Goal: Check status: Check status

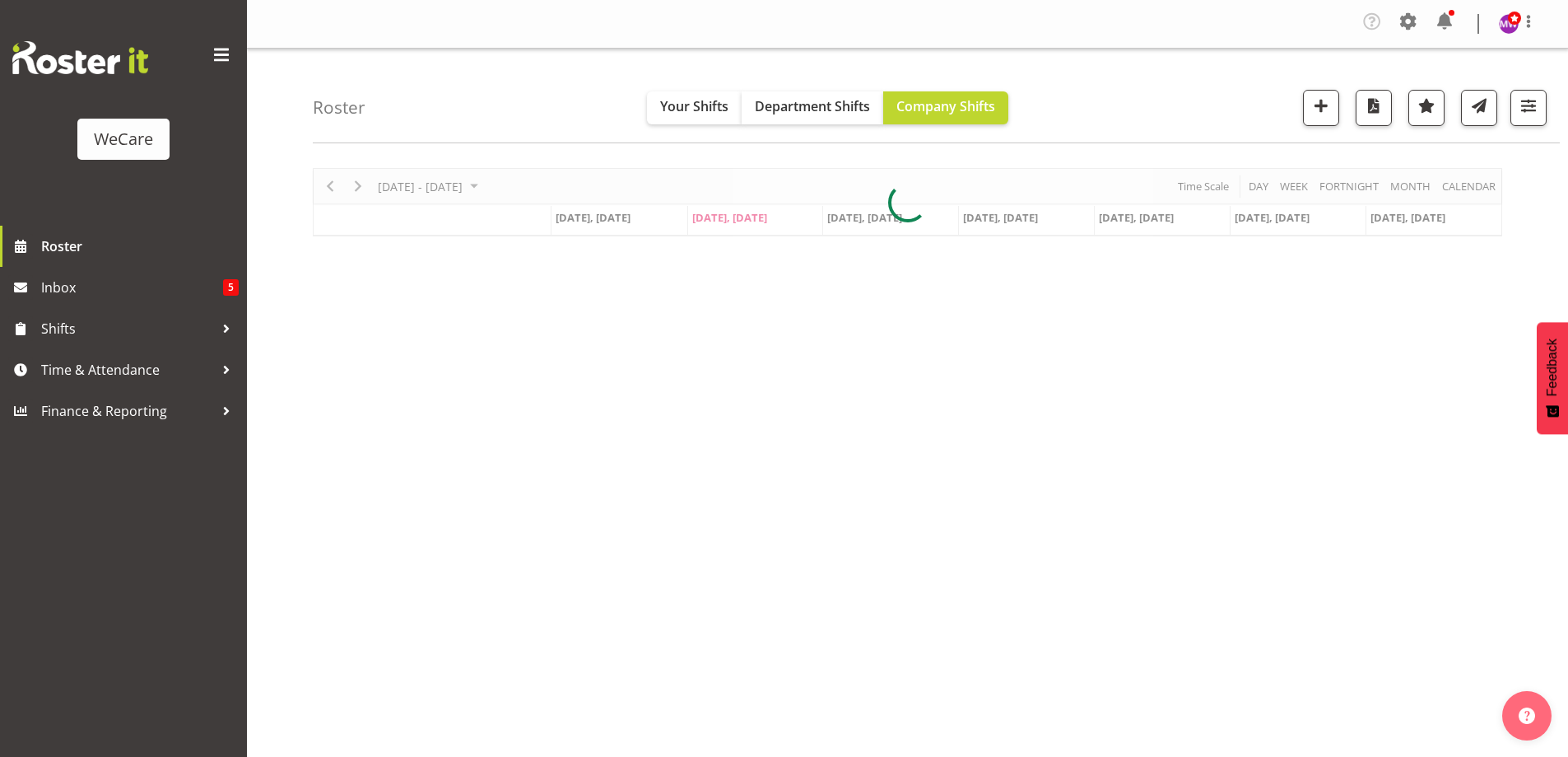
select select "location"
click at [1541, 106] on button "button" at bounding box center [1529, 108] width 36 height 36
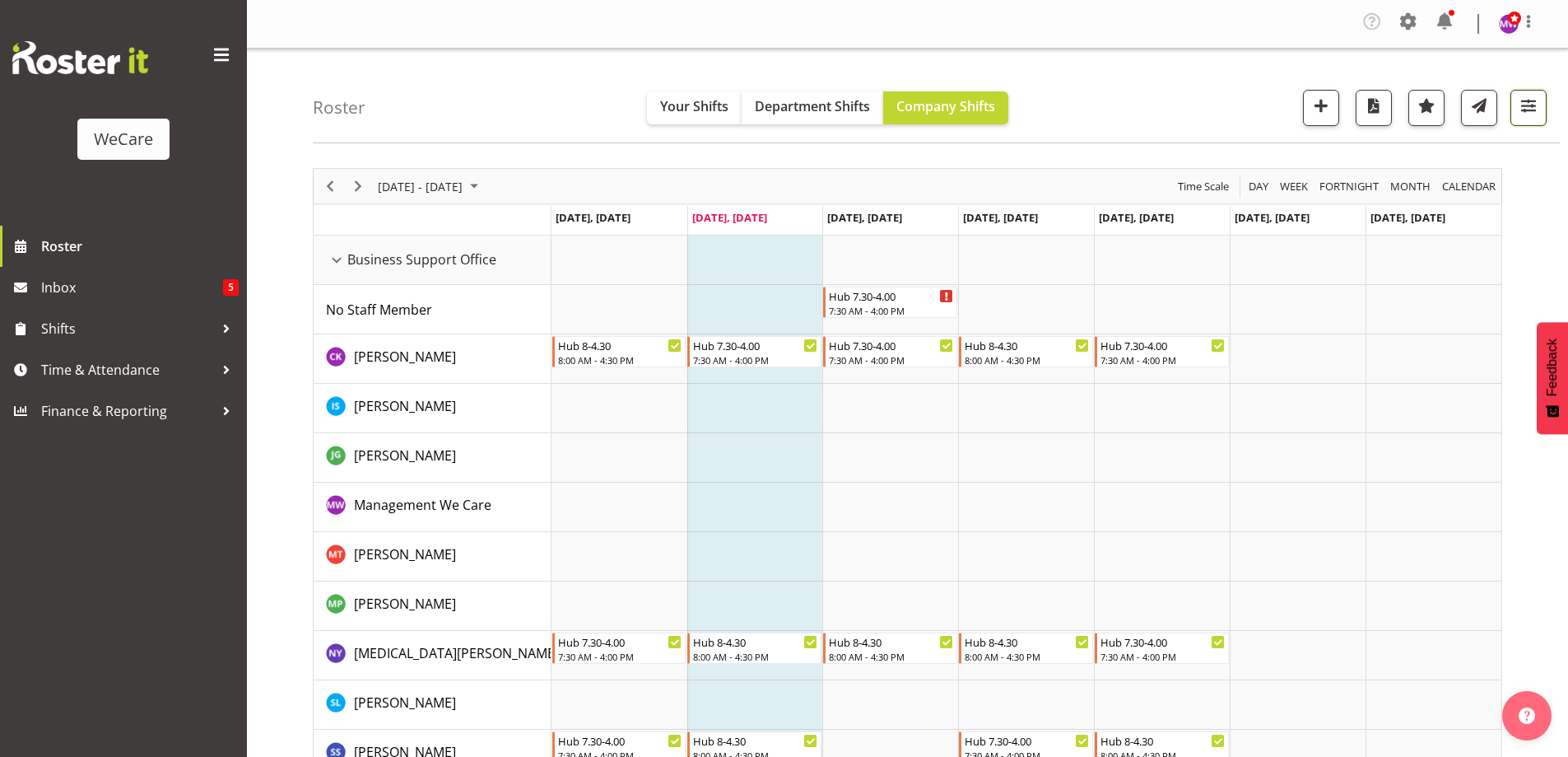
click at [1524, 103] on span "button" at bounding box center [1529, 105] width 21 height 21
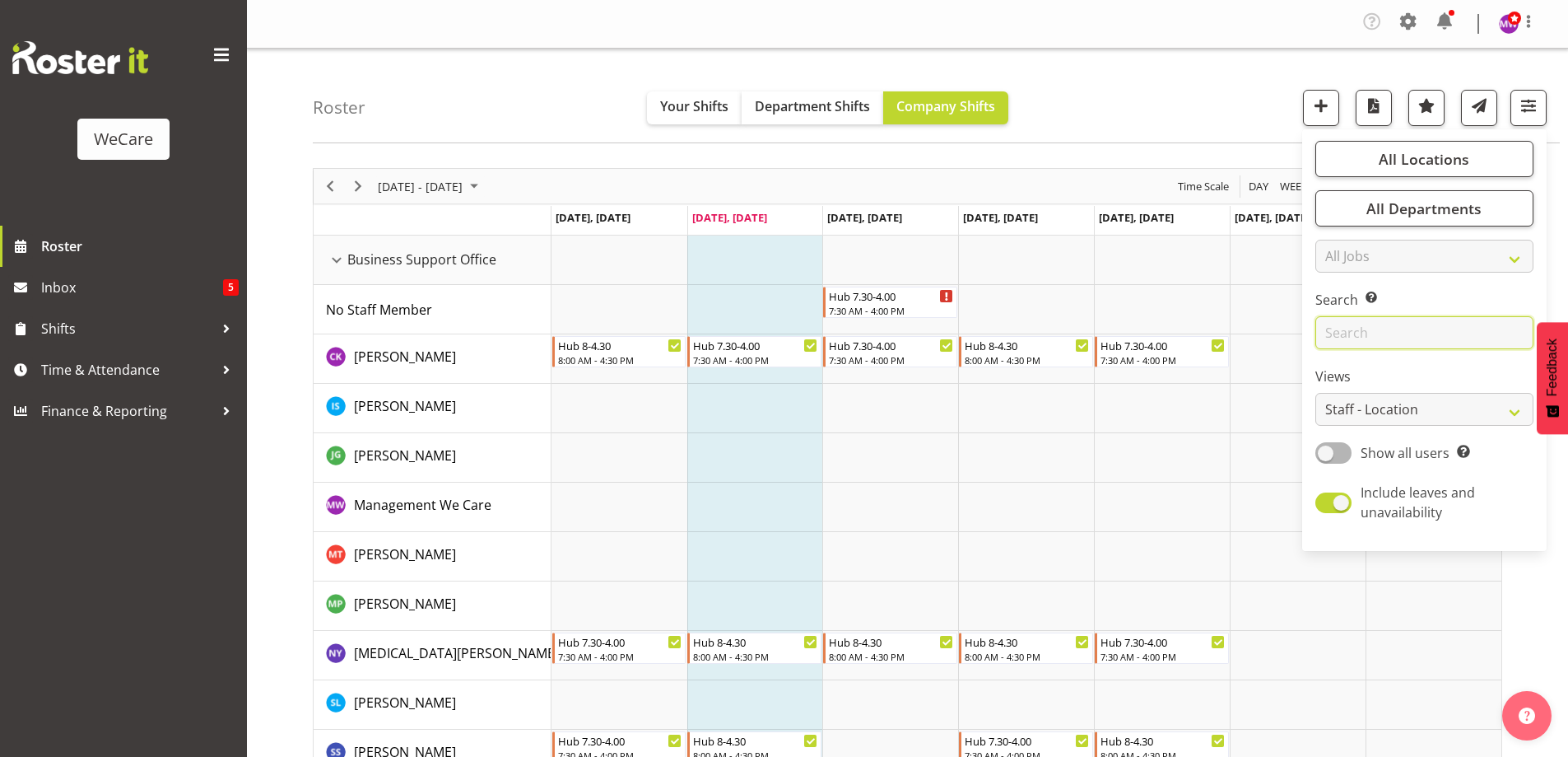
click at [1426, 323] on input "text" at bounding box center [1425, 333] width 218 height 32
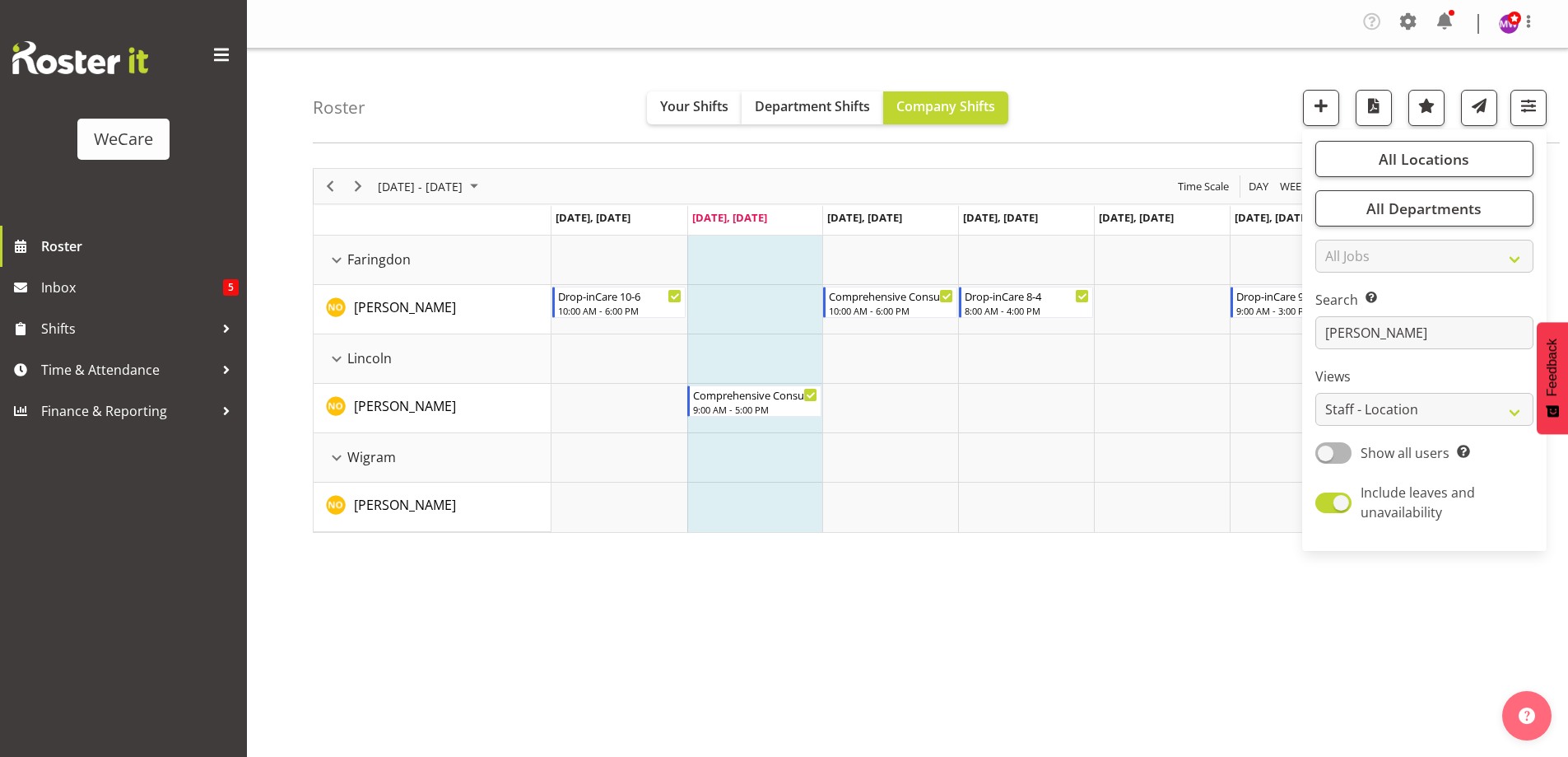
drag, startPoint x: 1094, startPoint y: 651, endPoint x: 1096, endPoint y: 641, distance: 10.2
click at [1095, 648] on div "[DATE] - [DATE] [DATE] Day Week Fortnight Month calendar Month Agenda Time Scal…" at bounding box center [940, 485] width 1256 height 659
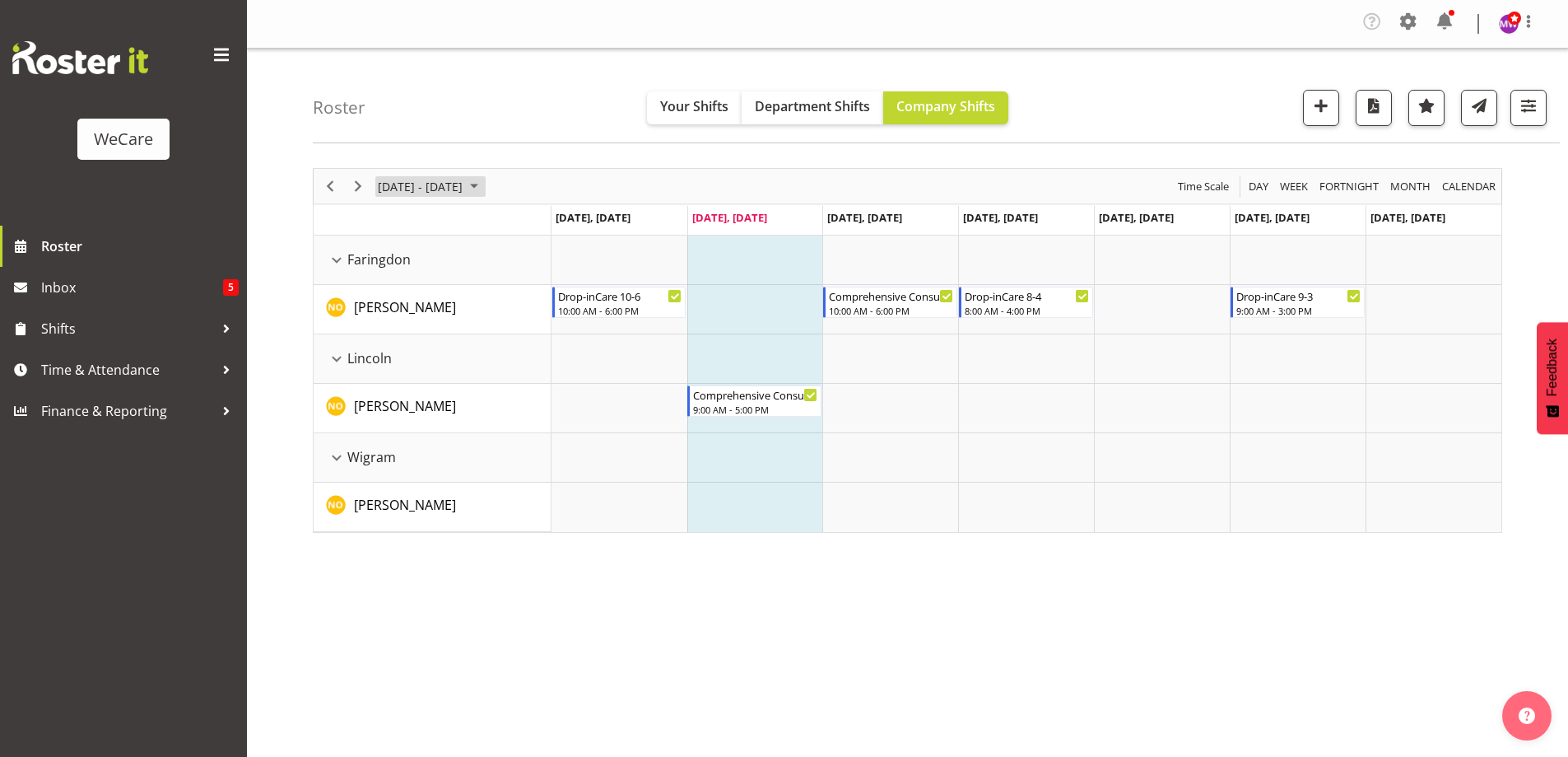
click at [426, 193] on span "[DATE] - [DATE]" at bounding box center [420, 186] width 88 height 21
click at [473, 366] on span "25" at bounding box center [474, 368] width 25 height 25
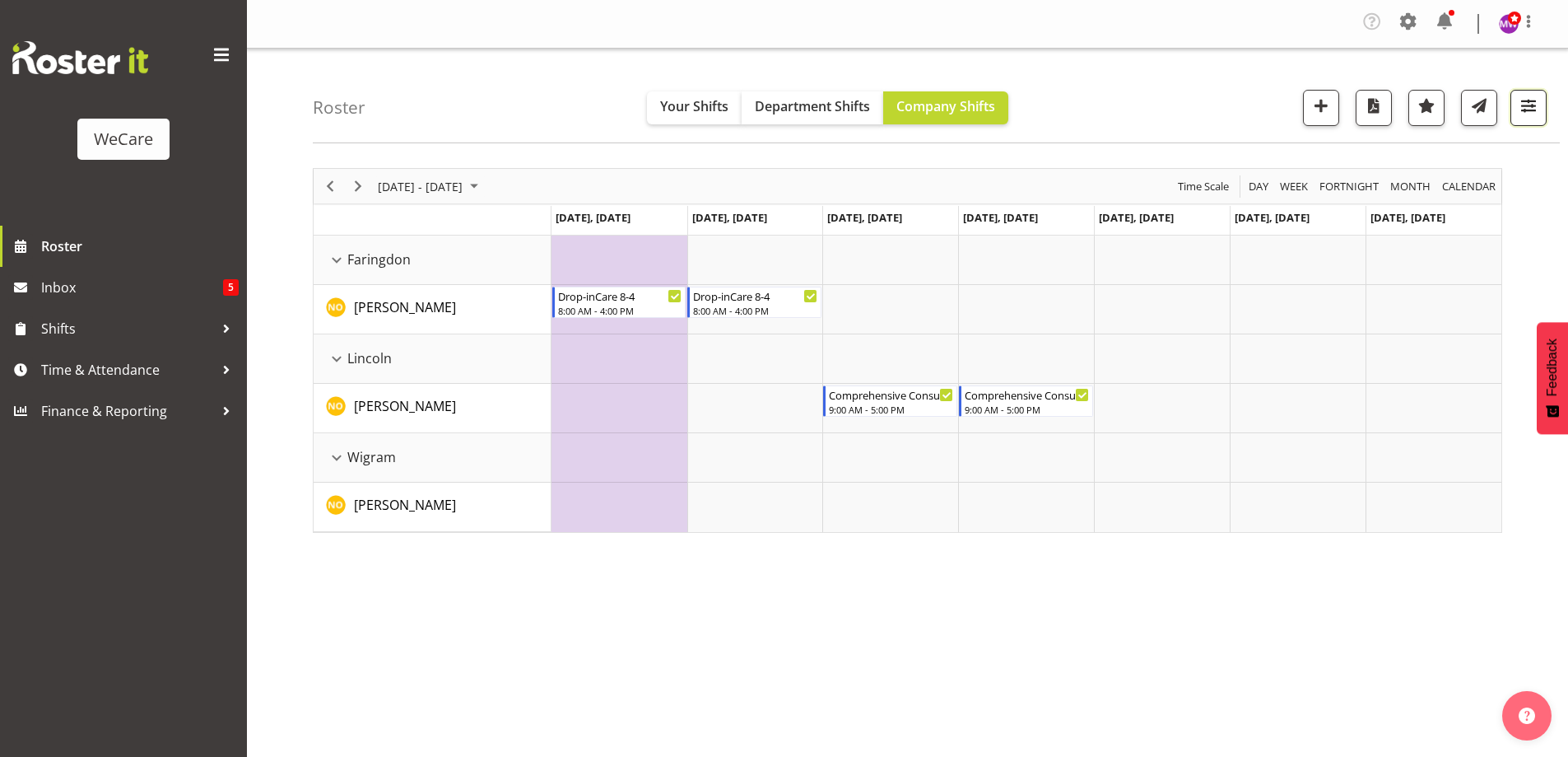
click at [1538, 105] on span "button" at bounding box center [1529, 105] width 21 height 21
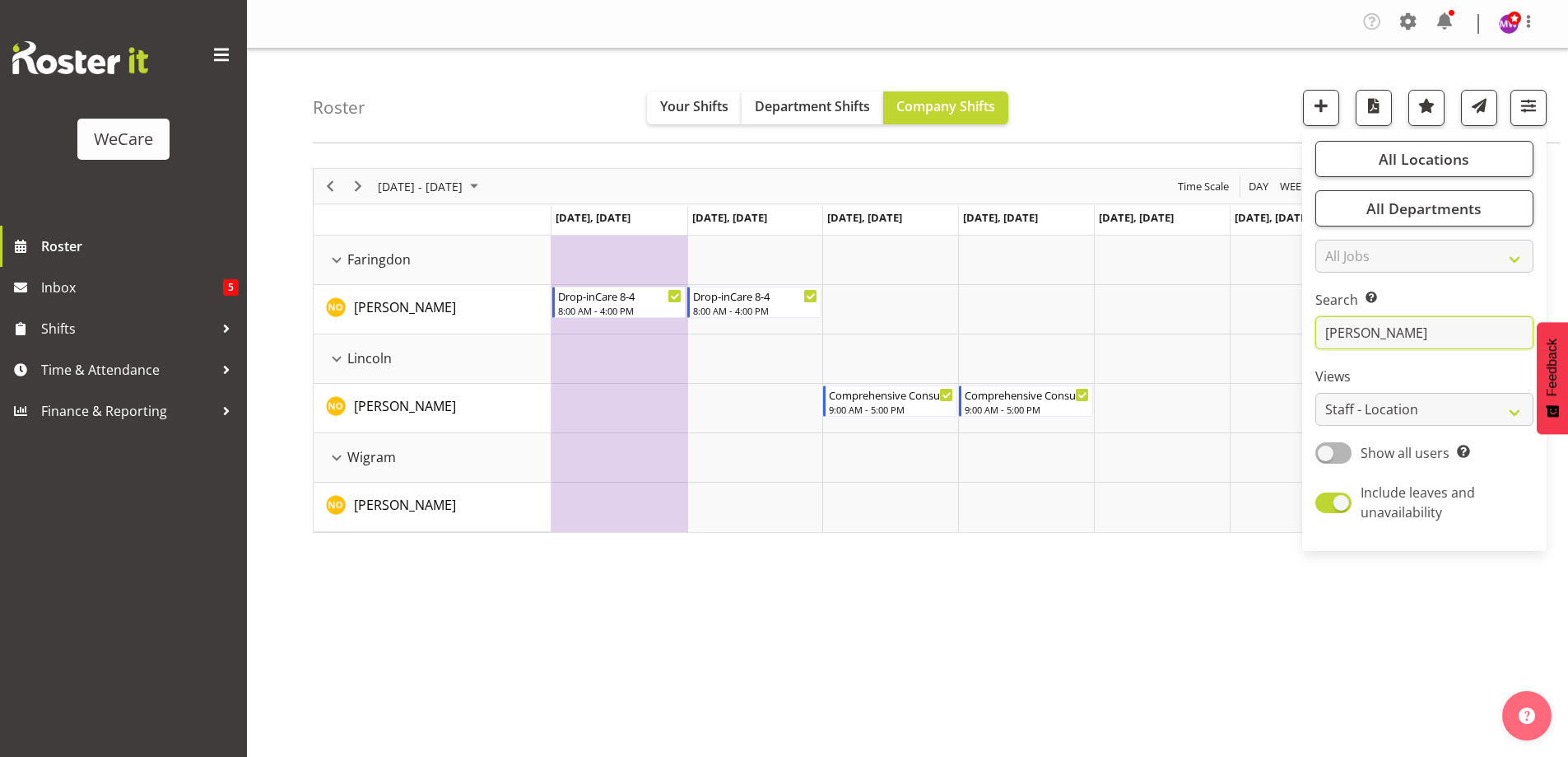
click at [1395, 330] on input "[PERSON_NAME]" at bounding box center [1425, 333] width 218 height 32
type input "n"
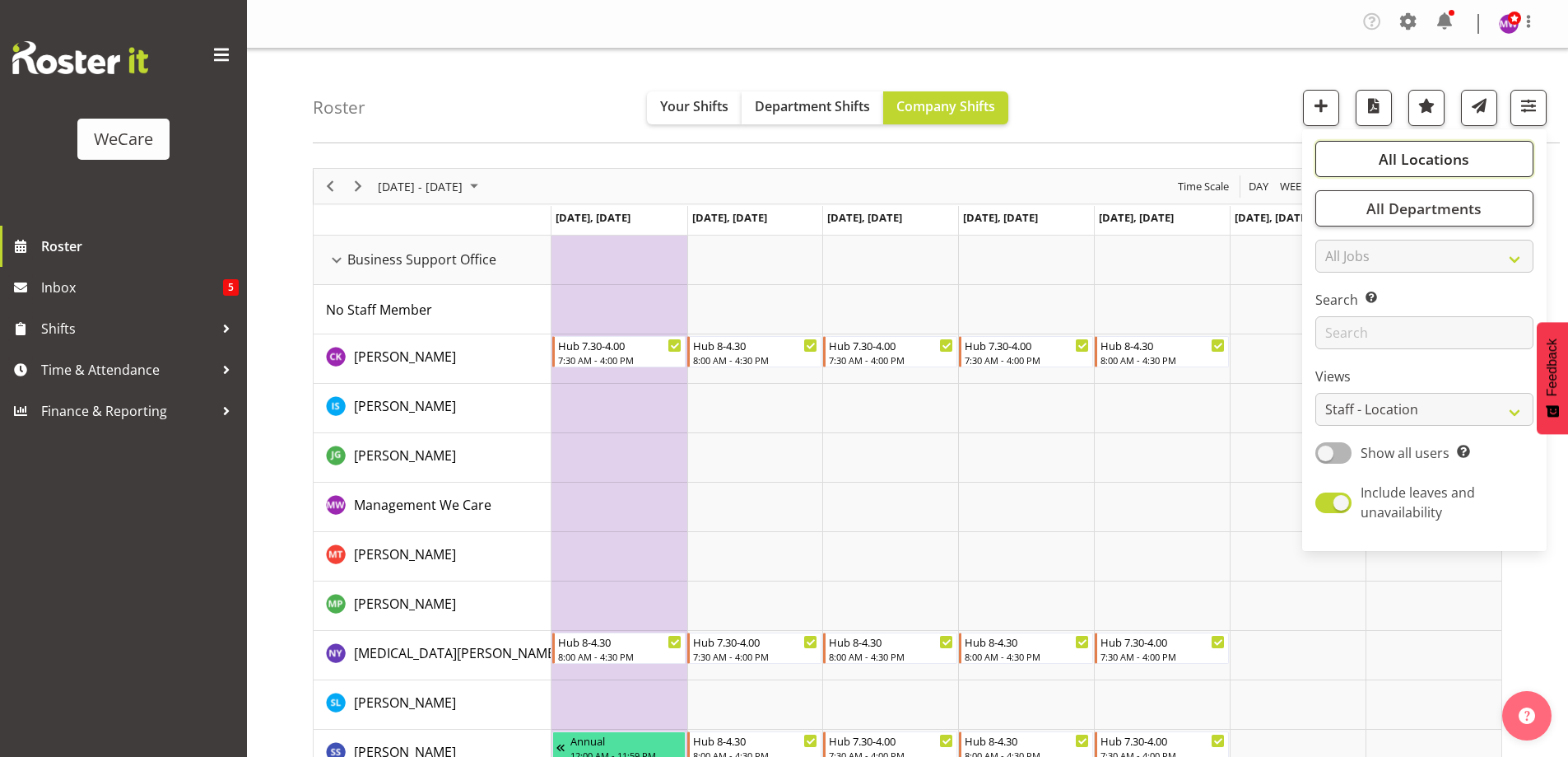
click at [1407, 163] on span "All Locations" at bounding box center [1424, 159] width 91 height 20
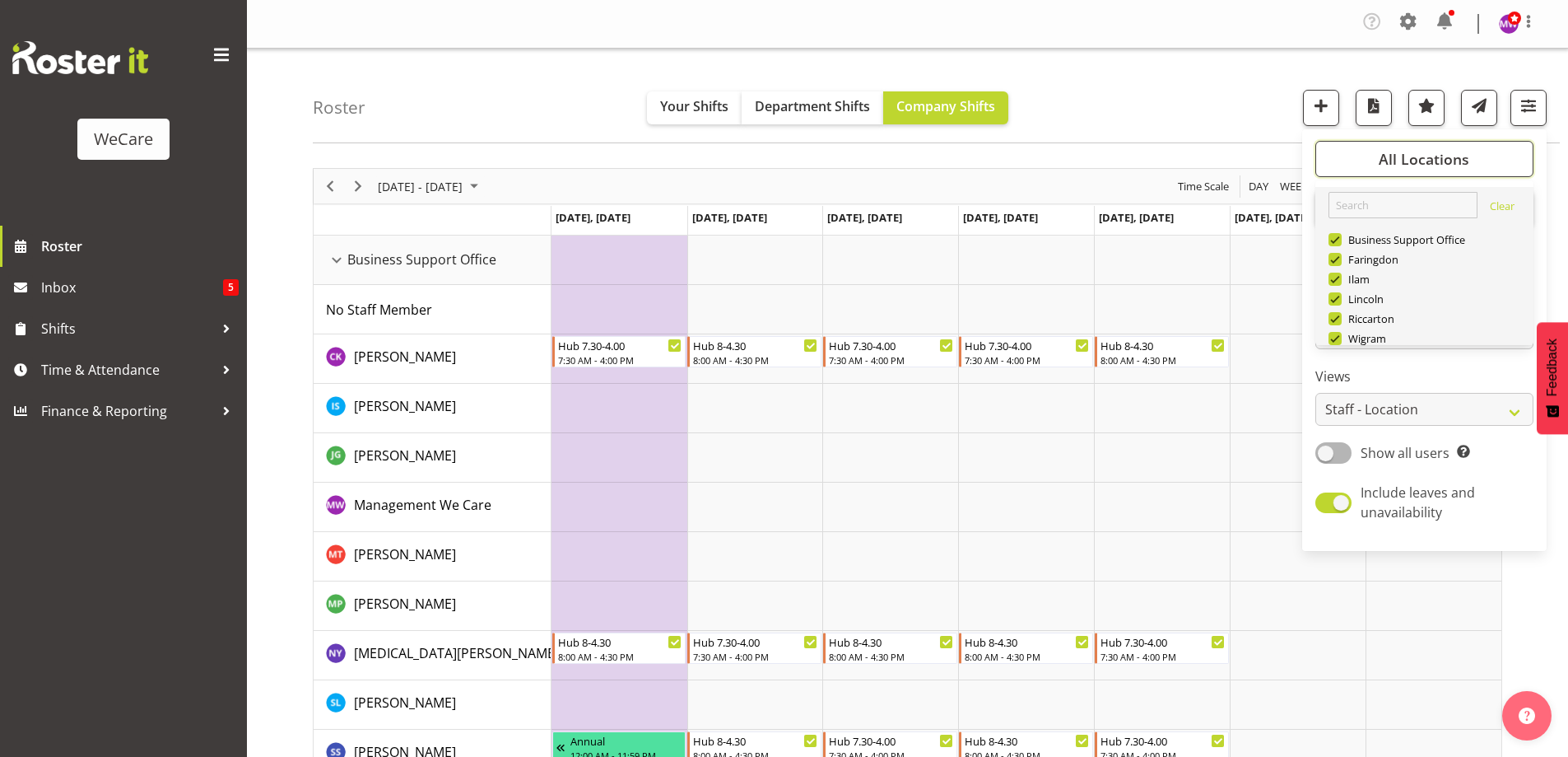
scroll to position [59, 0]
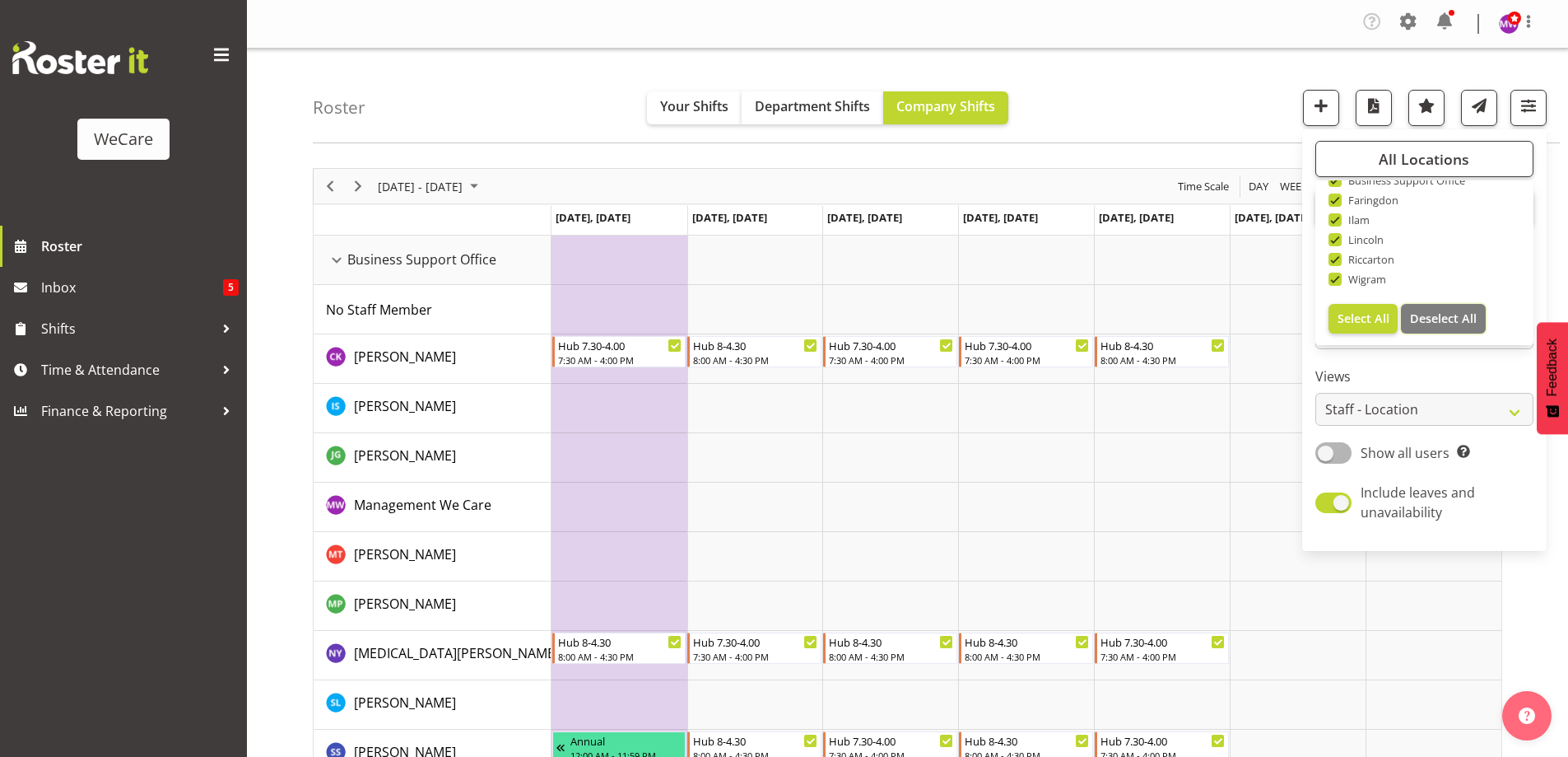
drag, startPoint x: 1422, startPoint y: 319, endPoint x: 1391, endPoint y: 220, distance: 103.7
click at [1423, 319] on span "Deselect All" at bounding box center [1444, 318] width 67 height 15
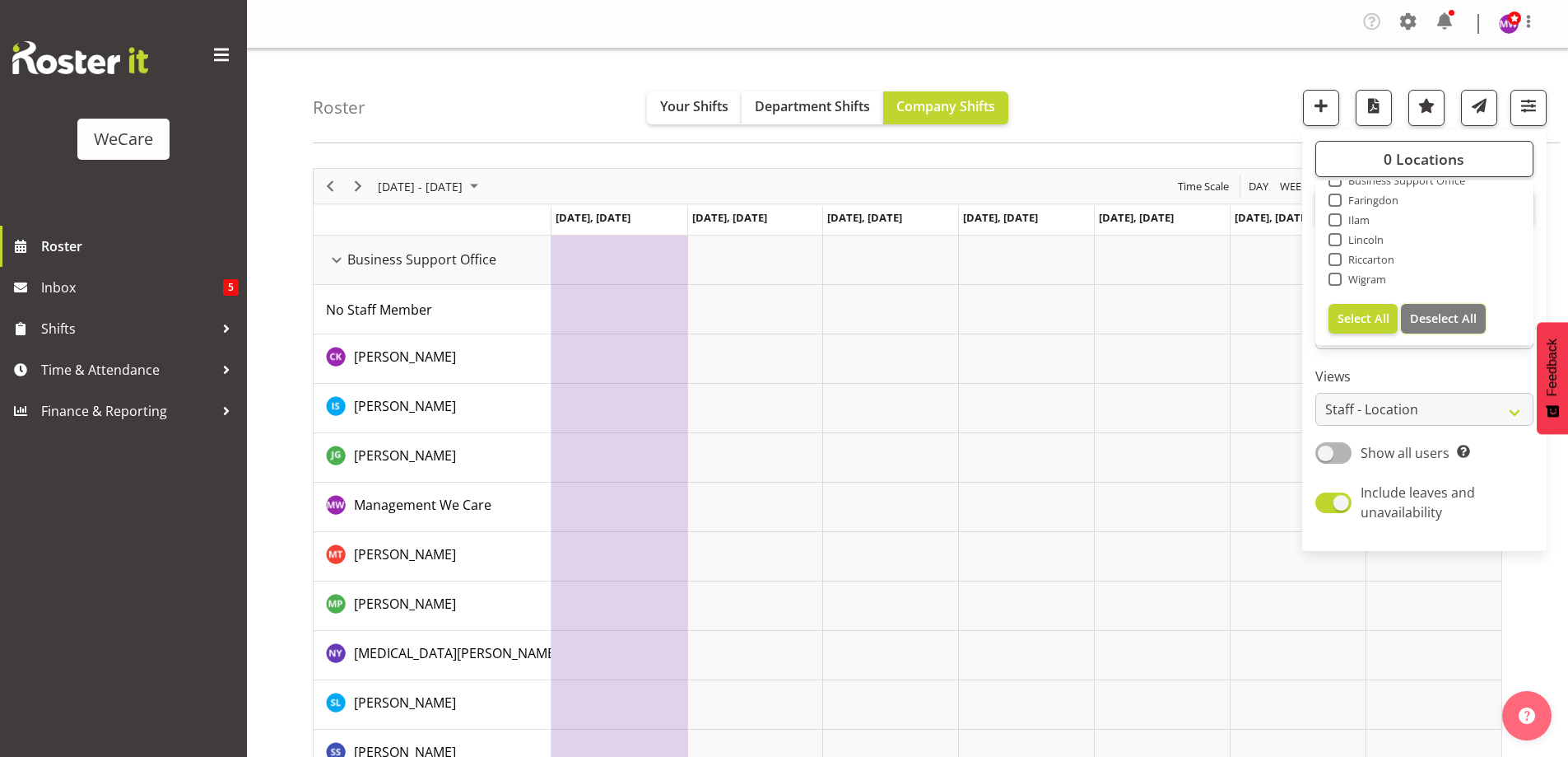
checkbox input "false"
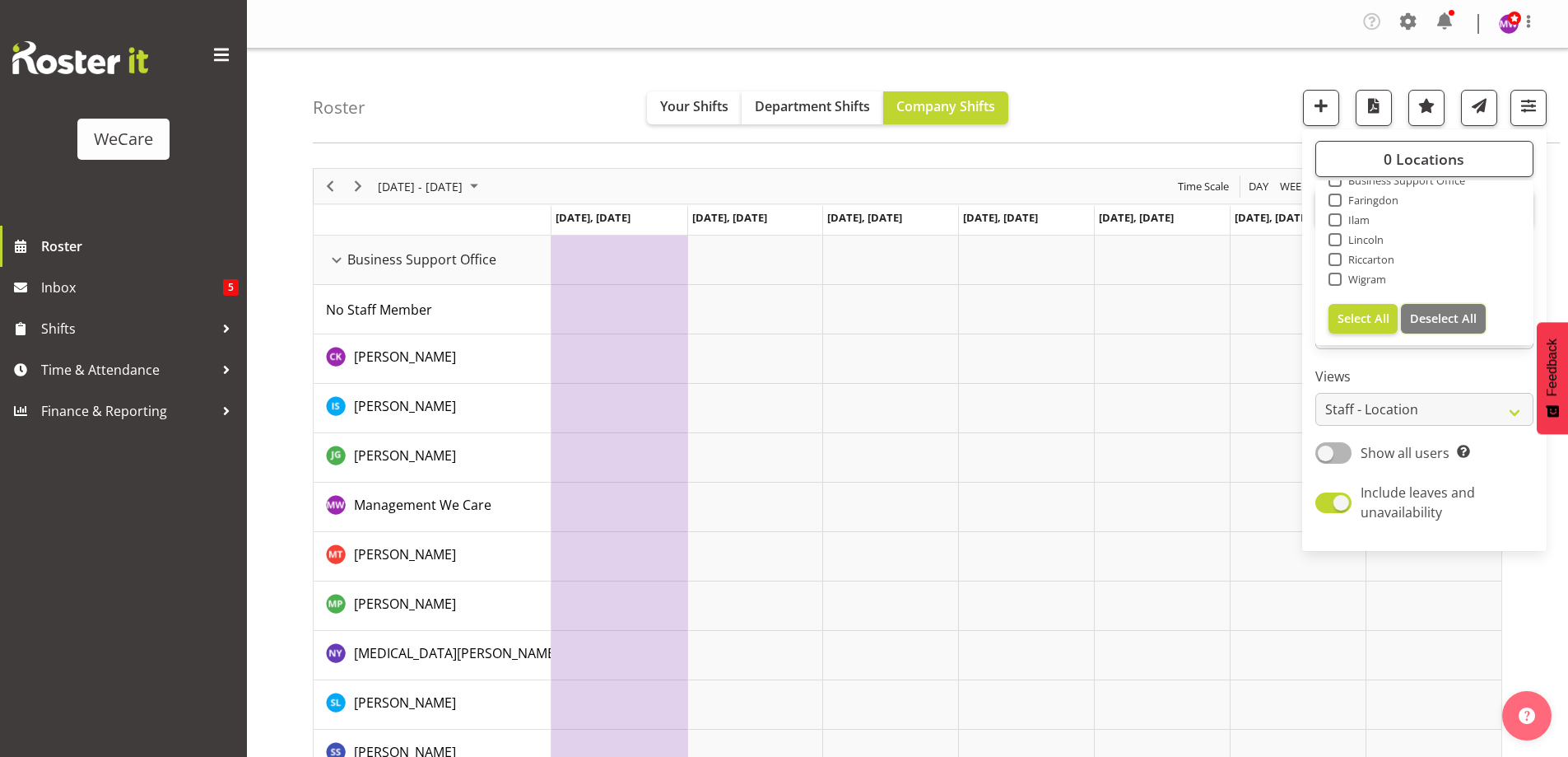
checkbox input "false"
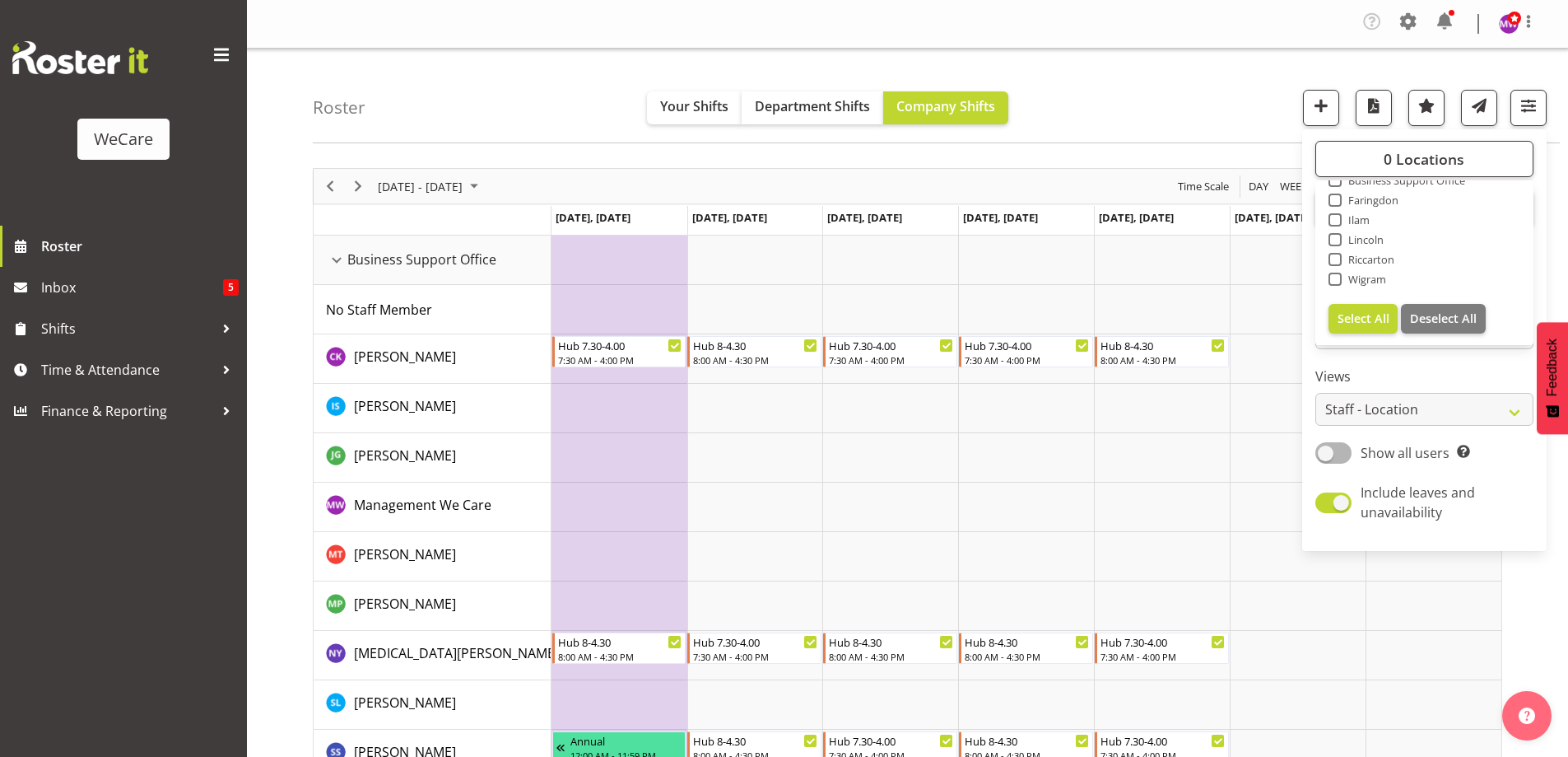
click at [1368, 205] on span "Faringdon" at bounding box center [1370, 200] width 57 height 13
click at [1340, 205] on input "Faringdon" at bounding box center [1334, 200] width 11 height 11
checkbox input "true"
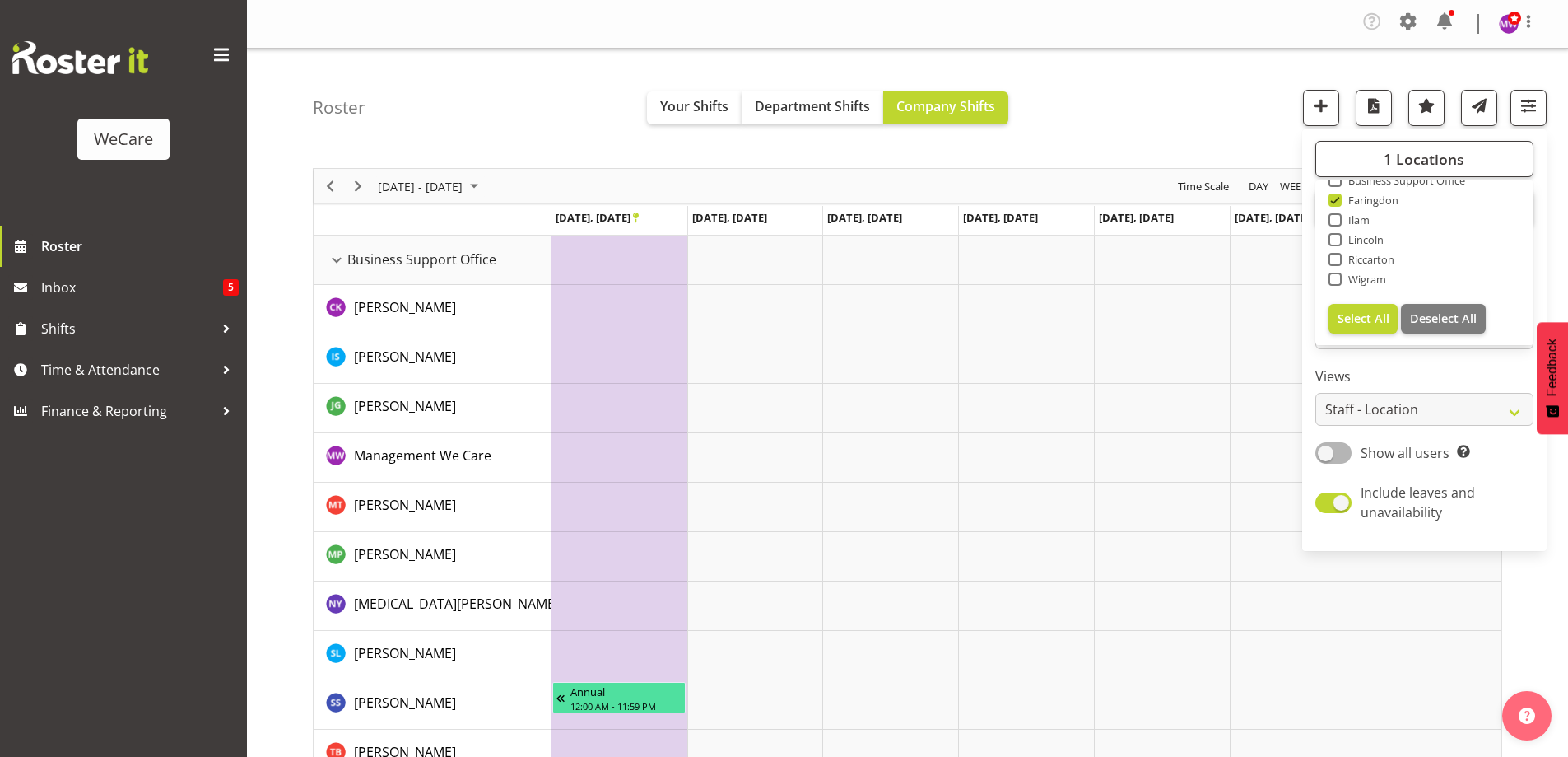
click at [1105, 131] on div "Roster Your Shifts Department Shifts Company Shifts 1 Locations Clear Business …" at bounding box center [935, 96] width 1247 height 95
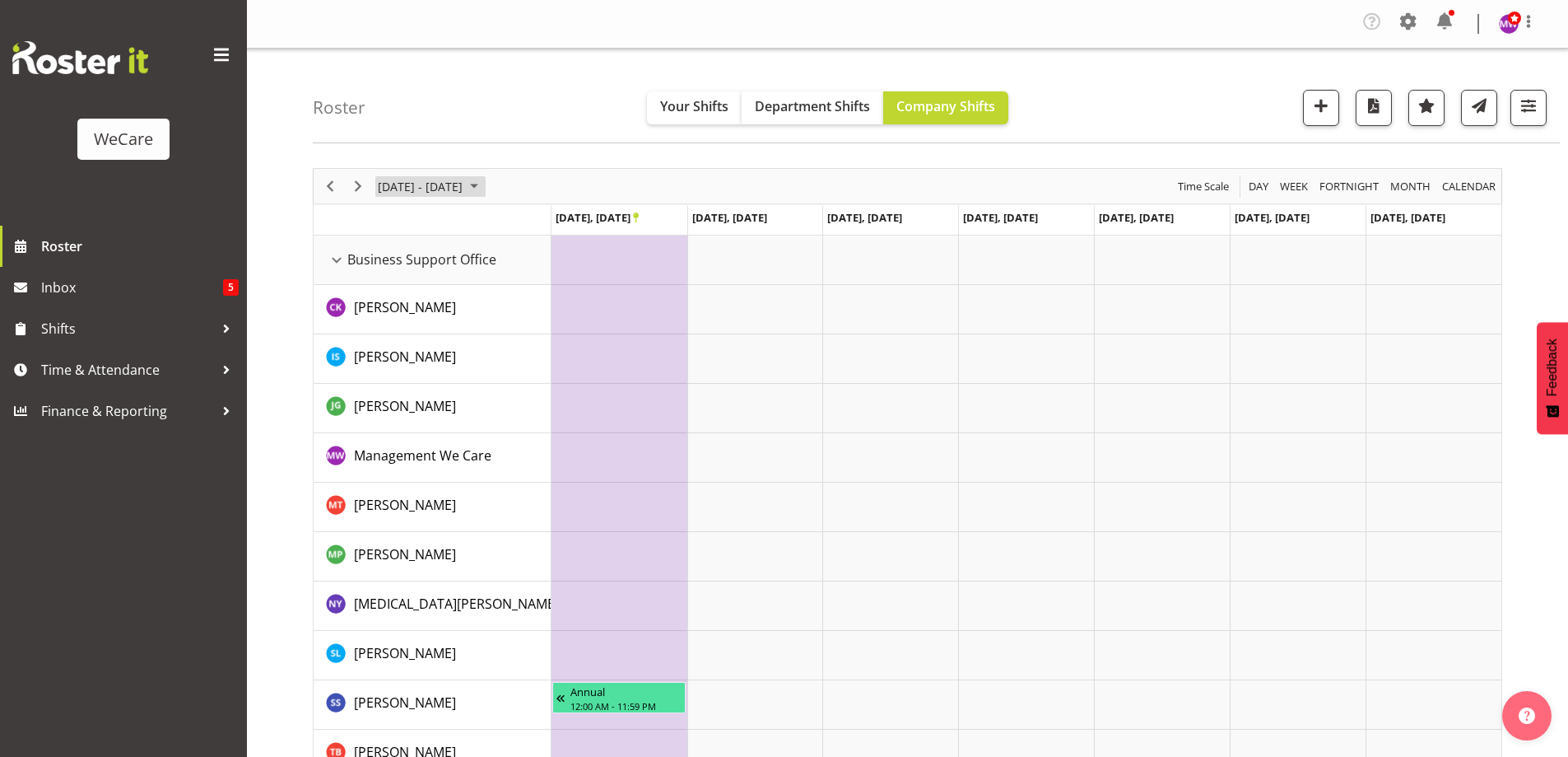
click at [464, 181] on span "[DATE] - [DATE]" at bounding box center [420, 186] width 88 height 21
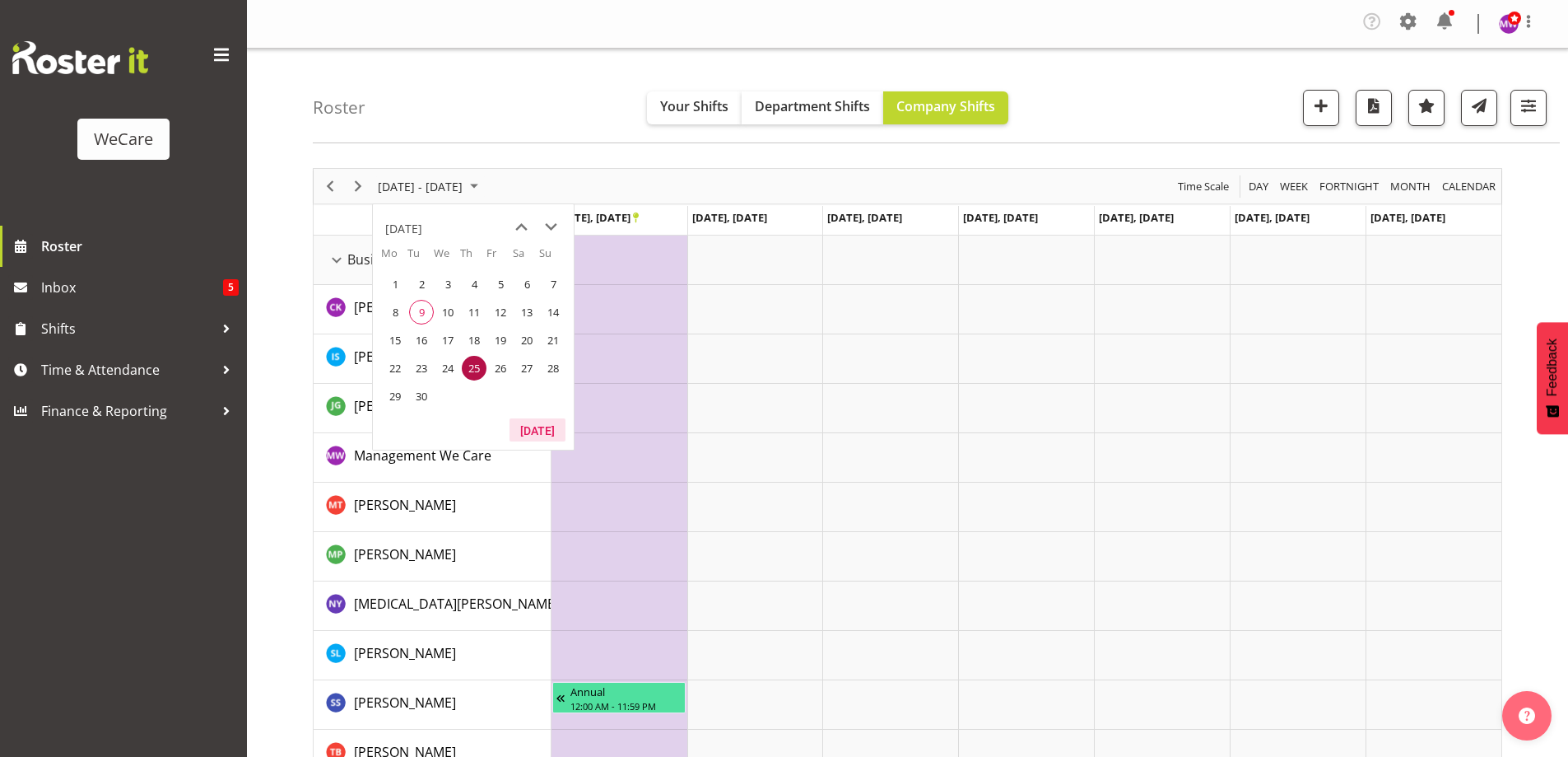
click at [527, 427] on button "[DATE]" at bounding box center [537, 430] width 56 height 23
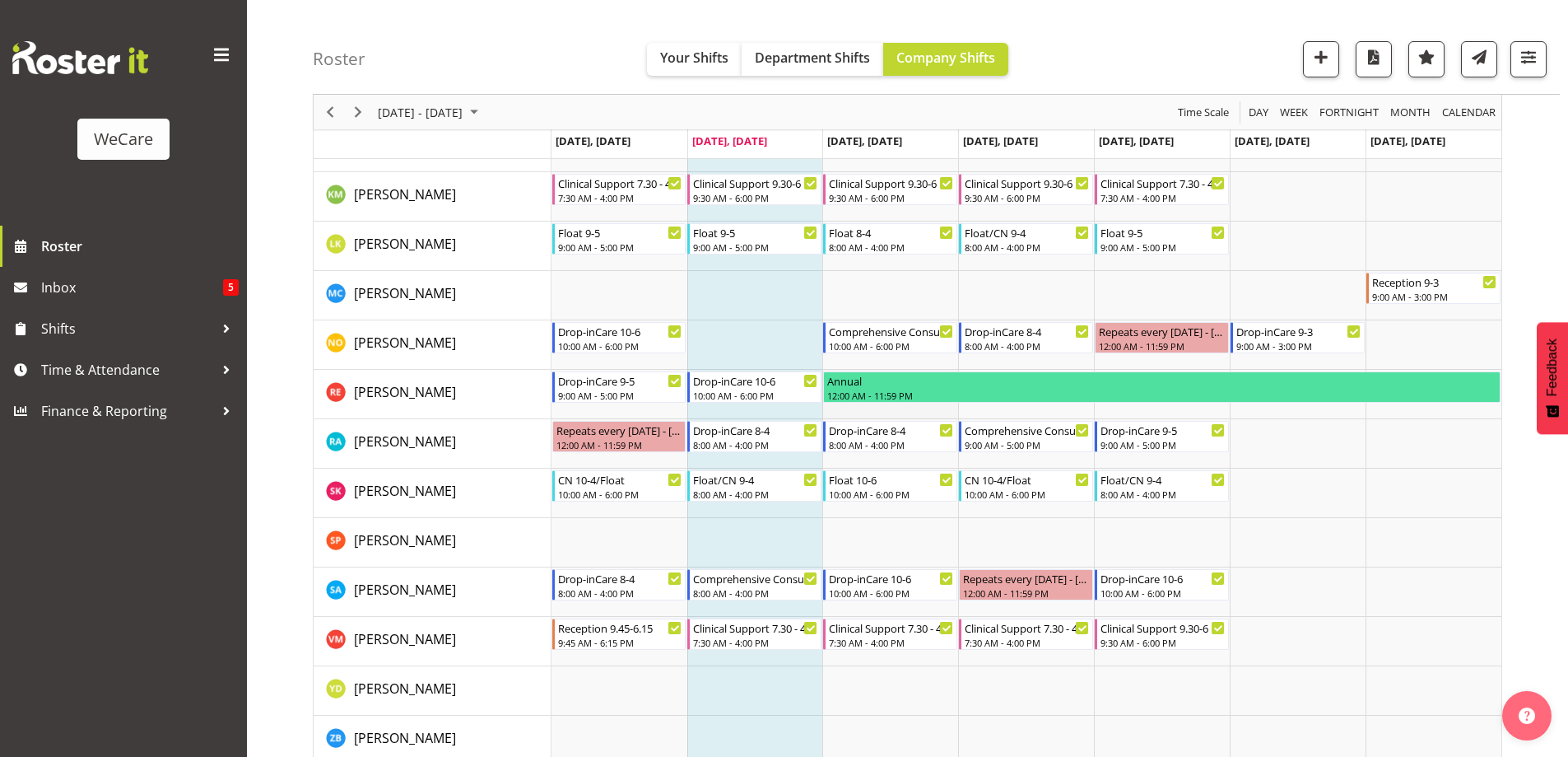
scroll to position [891, 0]
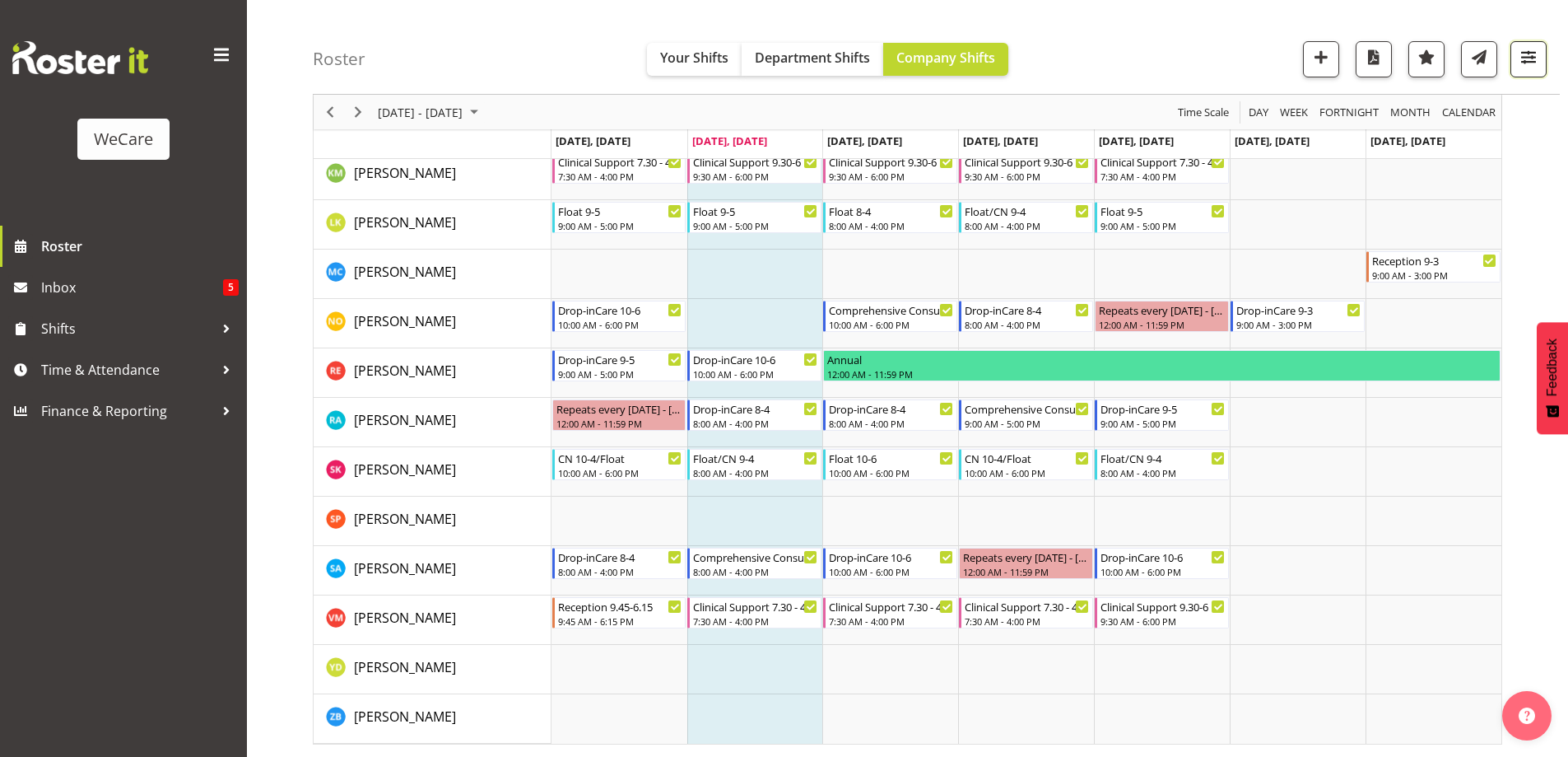
click at [1534, 57] on span "button" at bounding box center [1529, 56] width 21 height 21
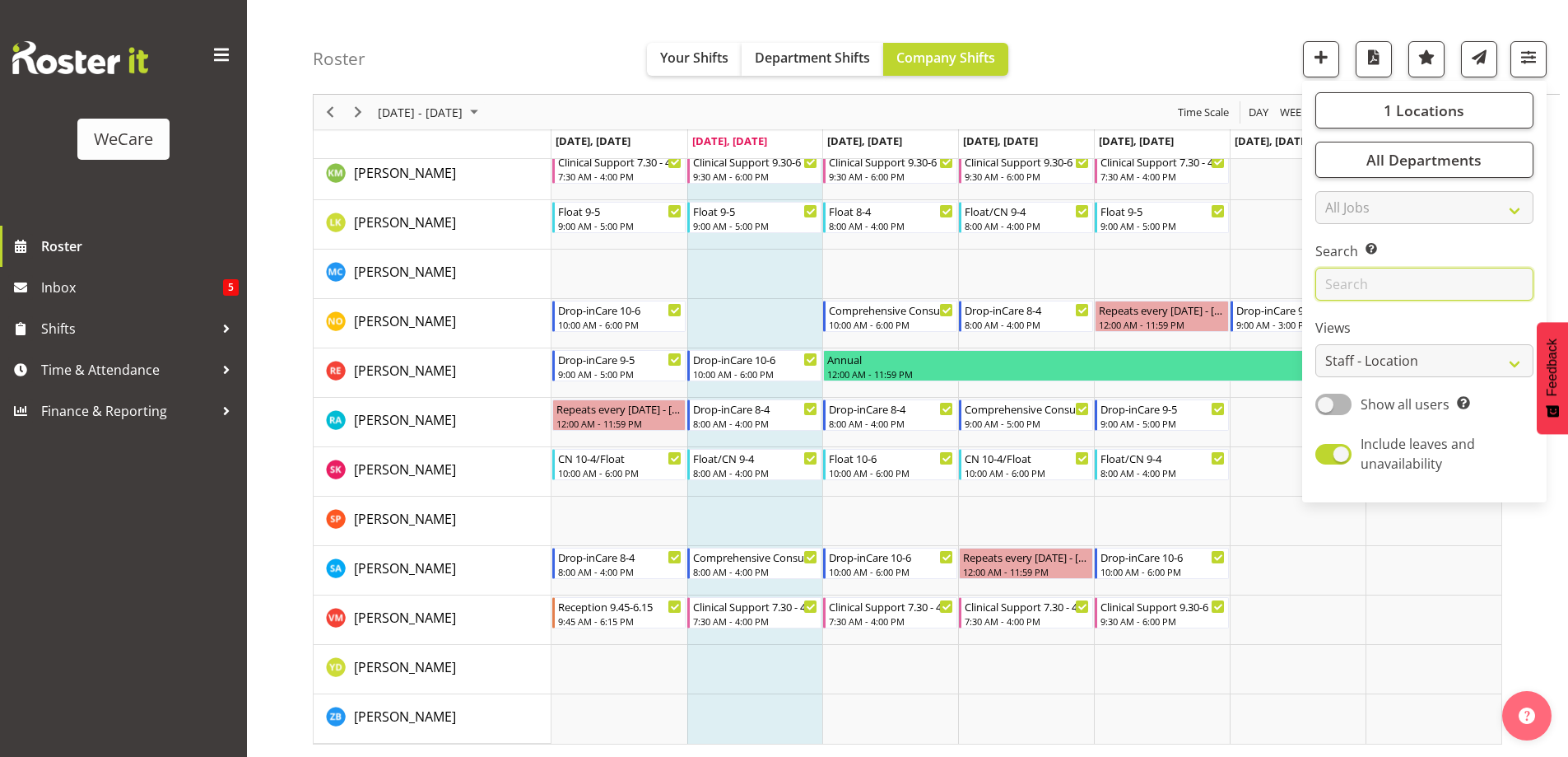
click at [1427, 287] on input "text" at bounding box center [1425, 284] width 218 height 32
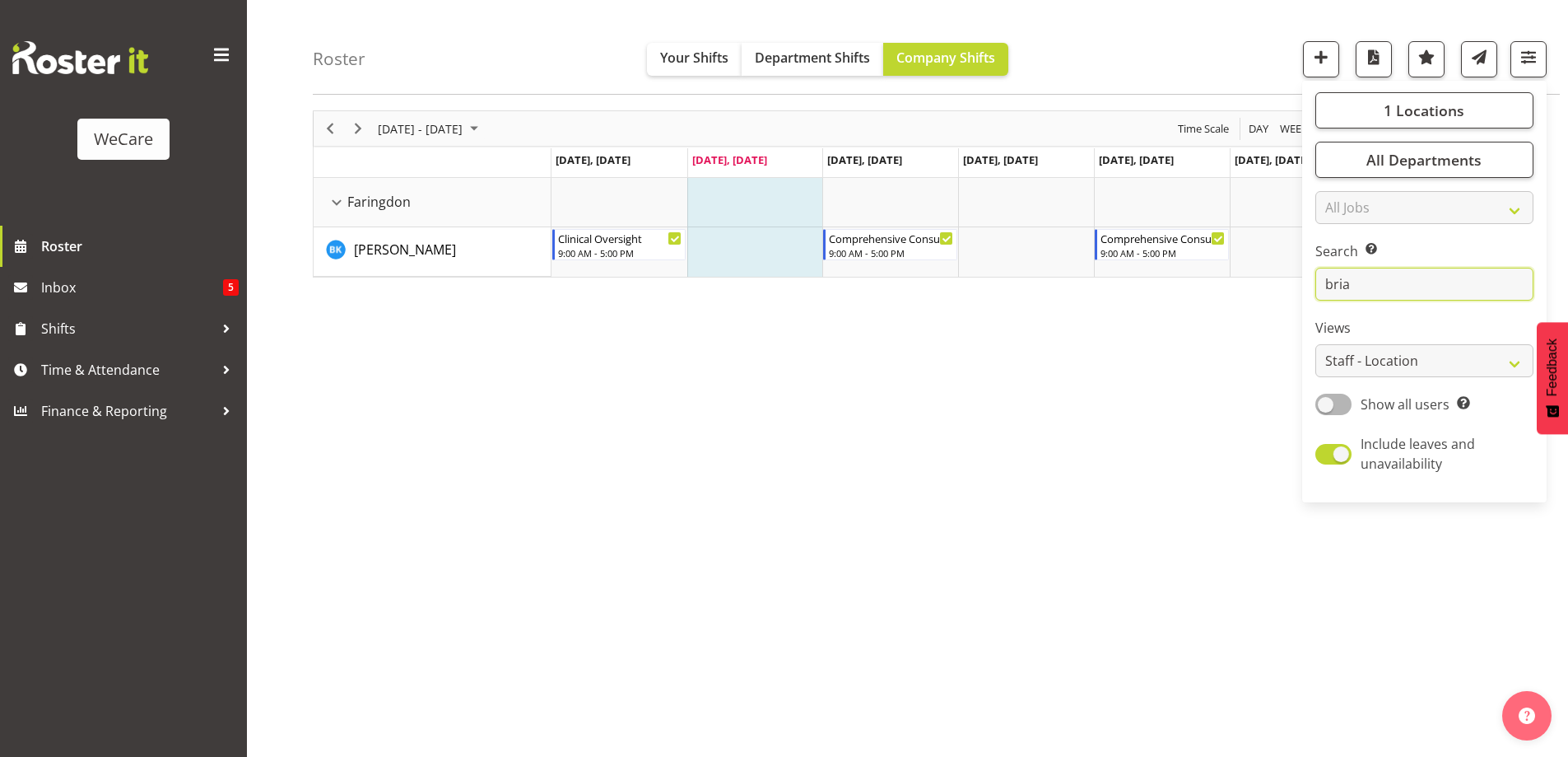
scroll to position [57, 0]
type input "[PERSON_NAME]"
drag, startPoint x: 859, startPoint y: 437, endPoint x: 847, endPoint y: 436, distance: 12.0
click at [852, 438] on div "[DATE] - [DATE] [DATE] Day Week Fortnight Month calendar Month Agenda Time Scal…" at bounding box center [940, 427] width 1256 height 659
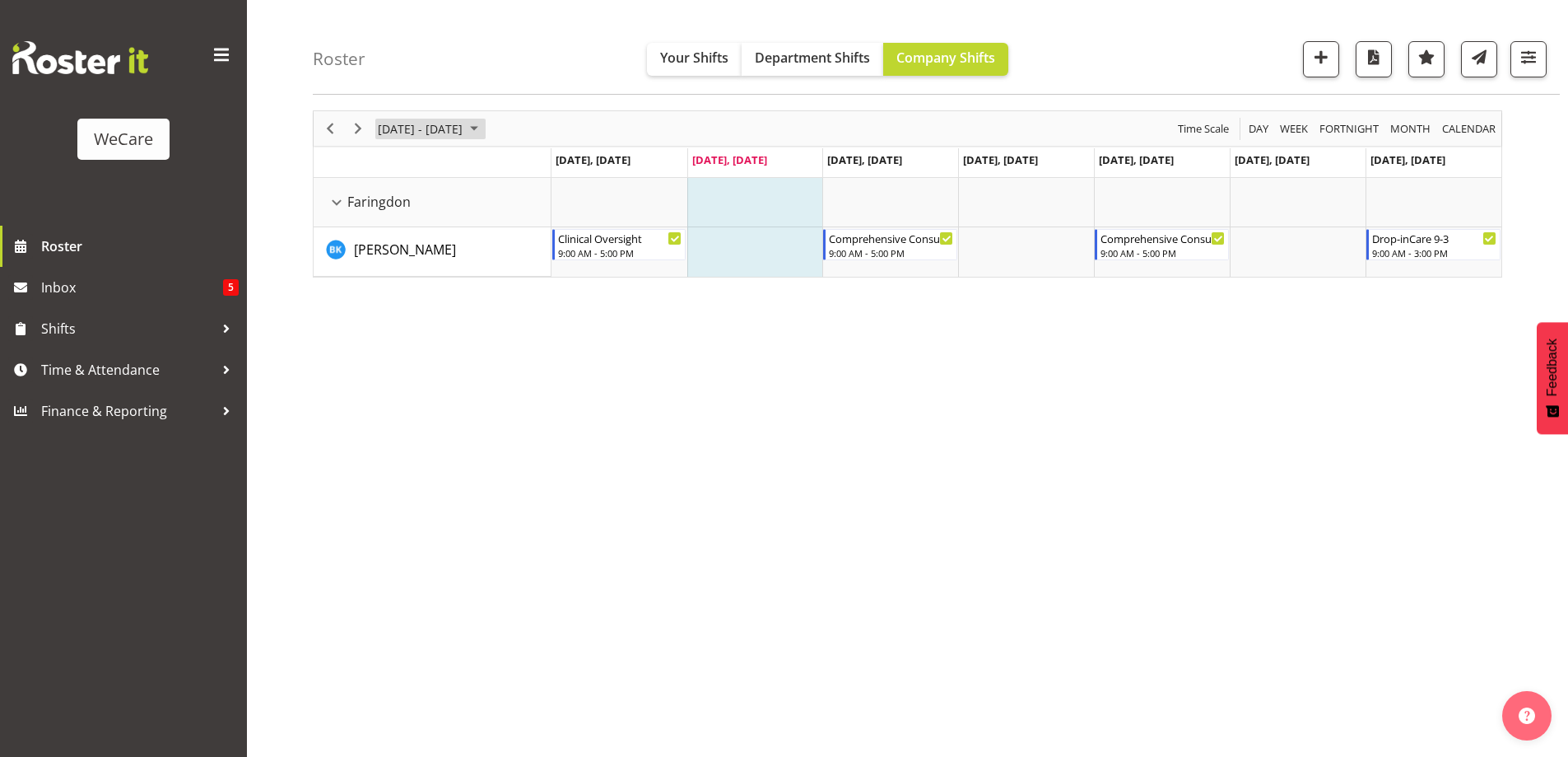
click at [484, 129] on span "September 08 - 14, 2025" at bounding box center [474, 129] width 20 height 21
click at [525, 169] on span "previous month" at bounding box center [522, 169] width 29 height 30
click at [394, 336] on span "25" at bounding box center [396, 338] width 25 height 25
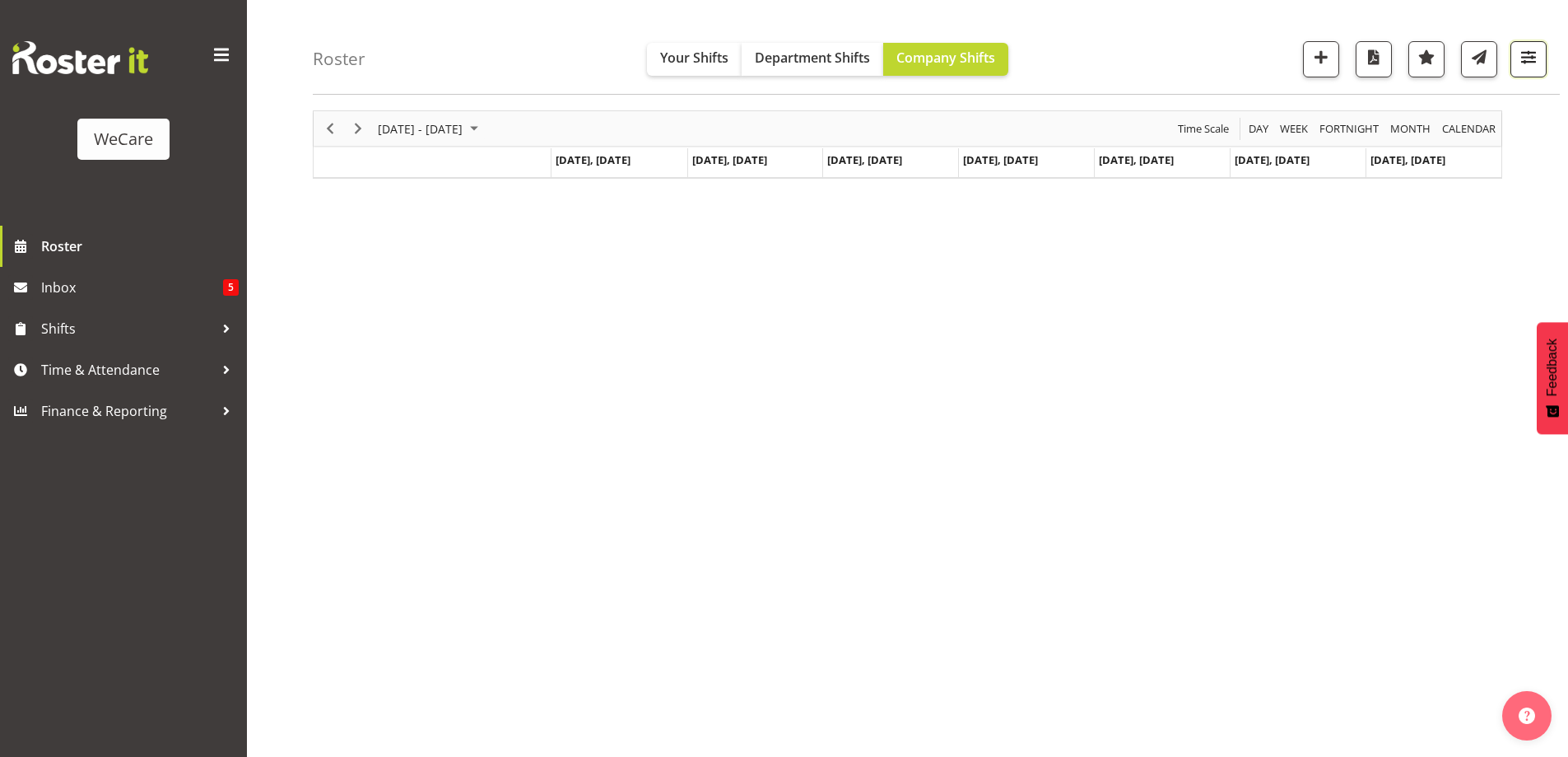
click at [1540, 51] on button "button" at bounding box center [1529, 59] width 36 height 36
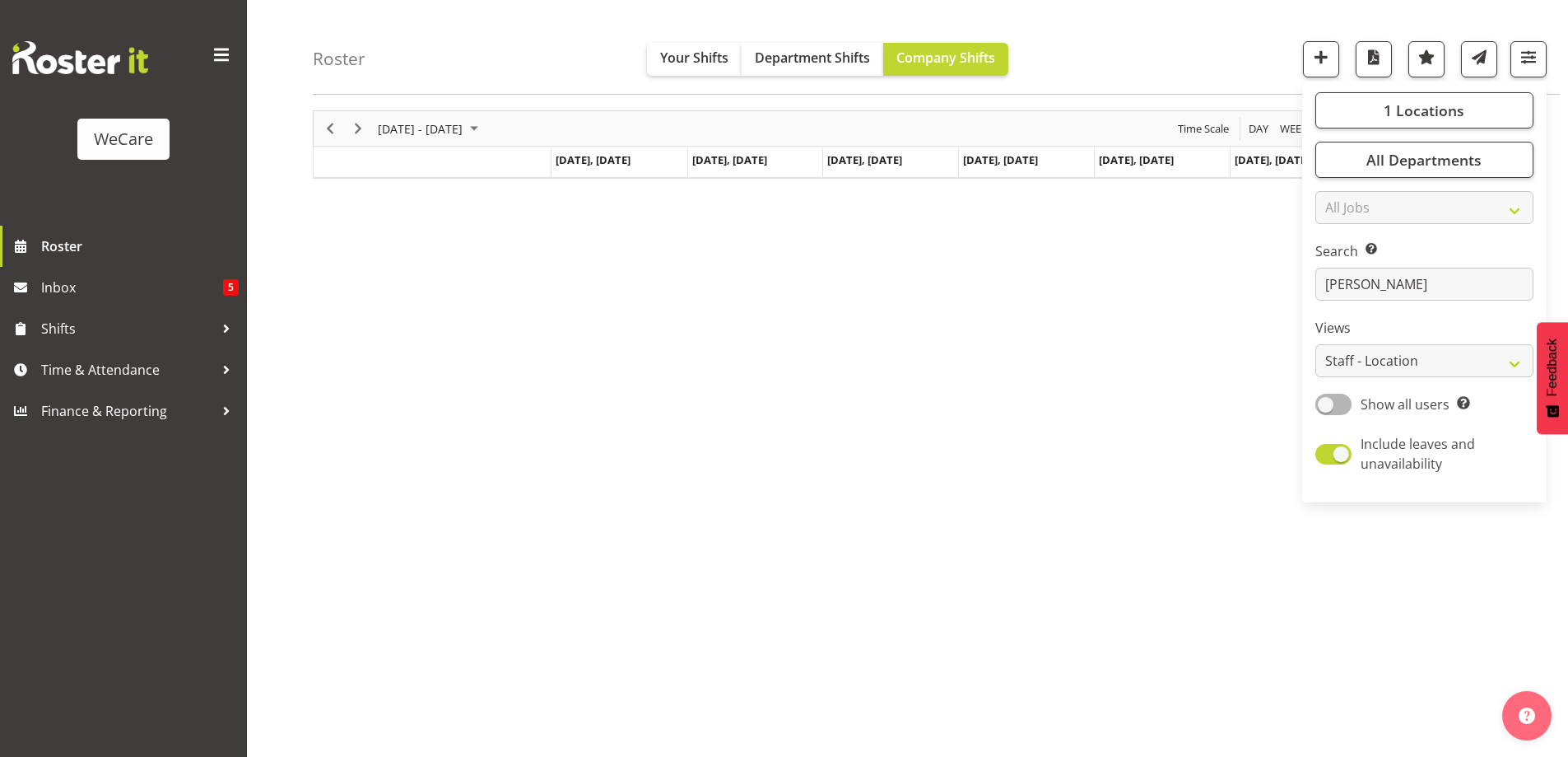
click at [835, 416] on div "[DATE] - [DATE] [DATE] Day Week Fortnight Month calendar Month Agenda Time Scal…" at bounding box center [940, 427] width 1256 height 659
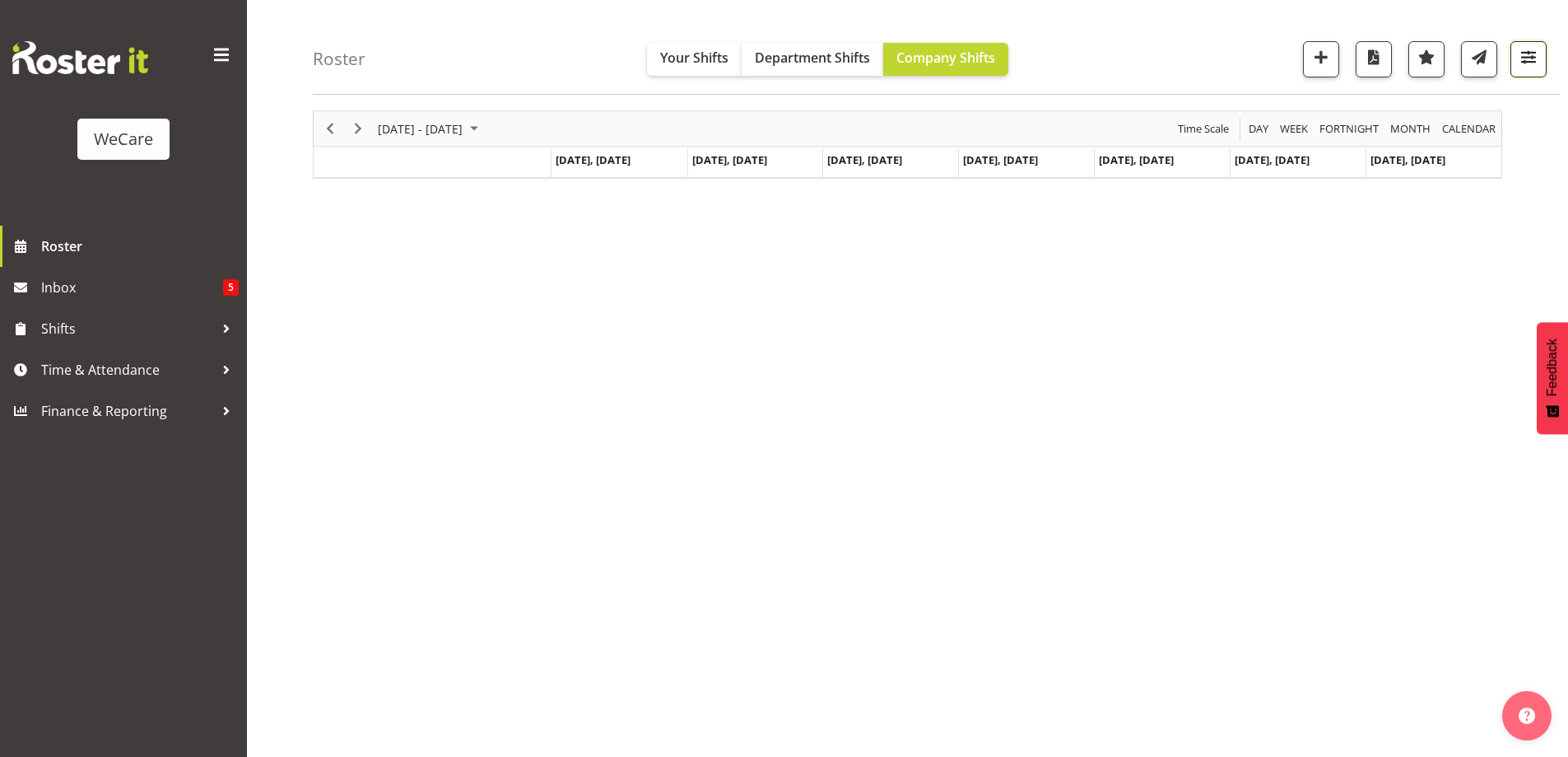
click at [1523, 54] on span "button" at bounding box center [1529, 56] width 21 height 21
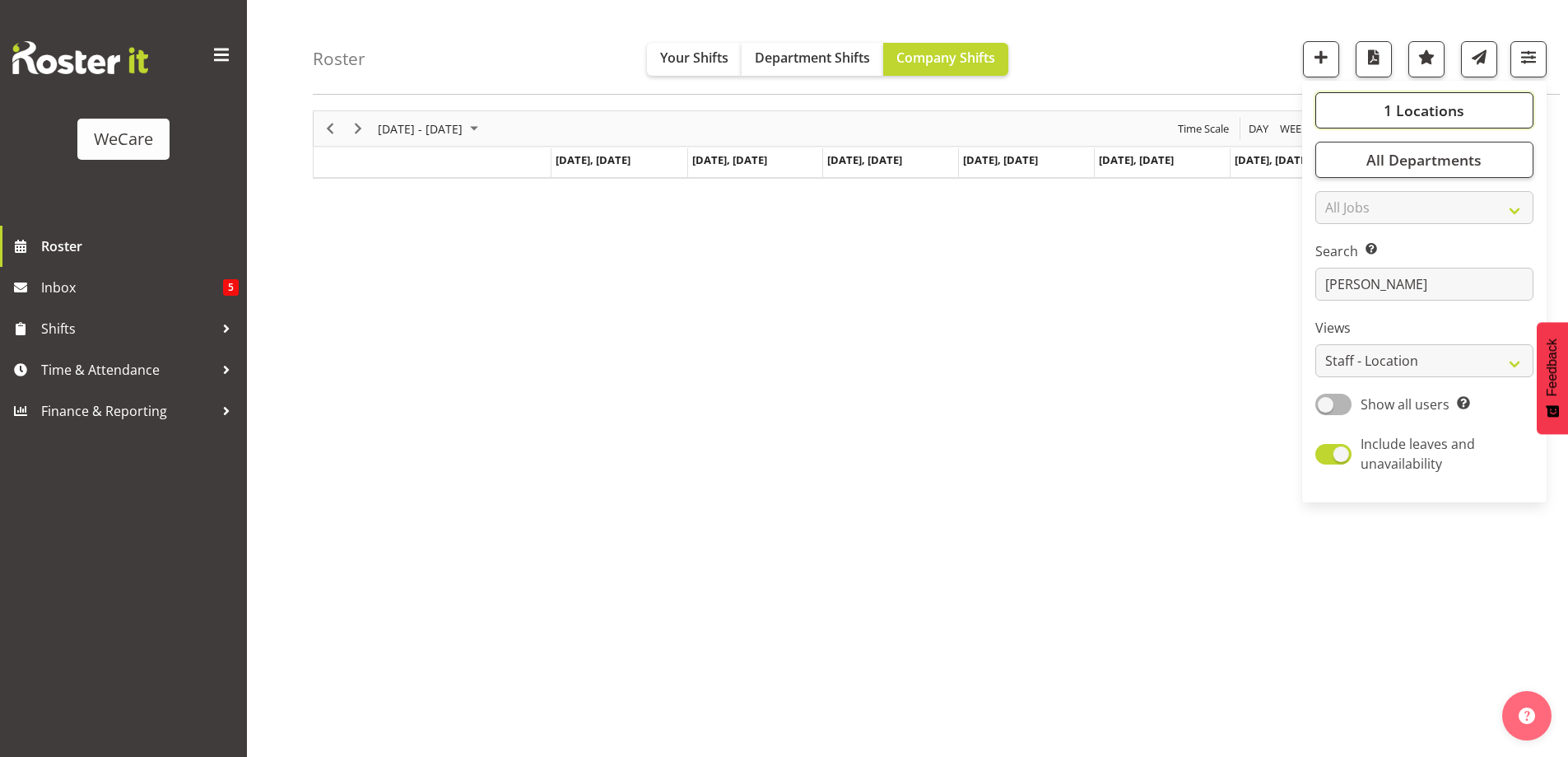
click at [1451, 98] on button "1 Locations" at bounding box center [1425, 110] width 218 height 36
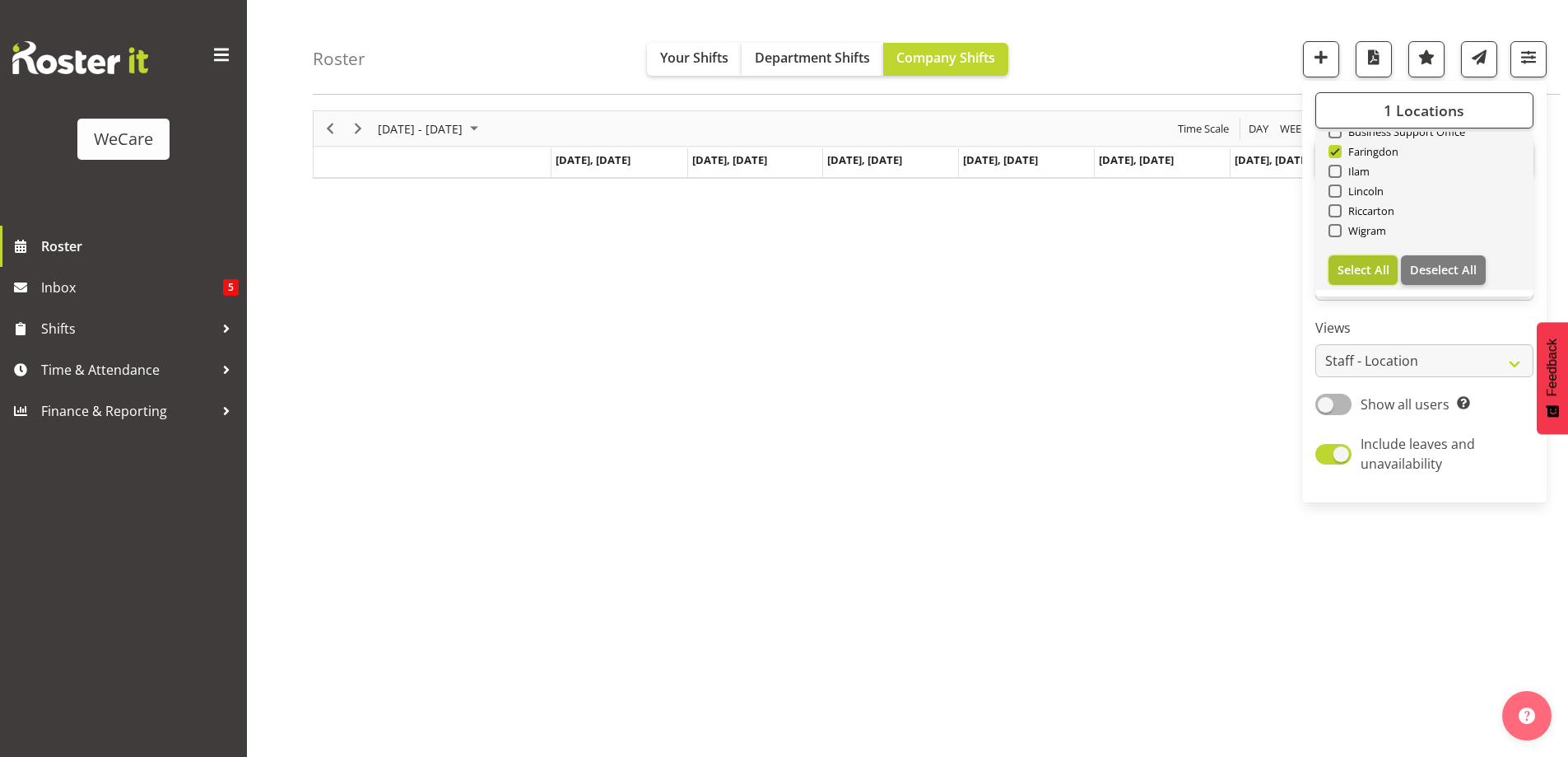
click at [1384, 261] on button "Select All" at bounding box center [1364, 270] width 70 height 30
checkbox input "true"
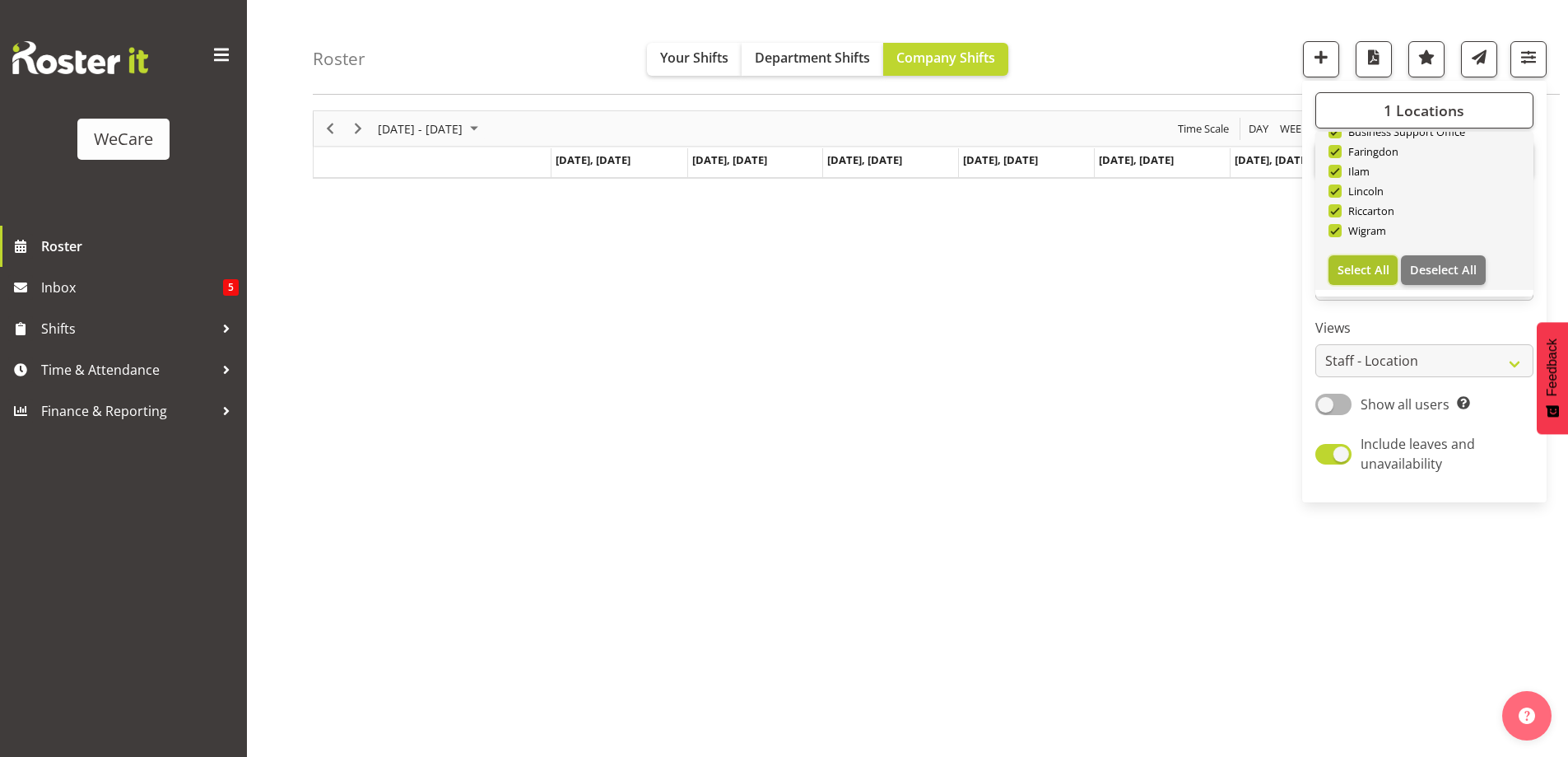
checkbox input "true"
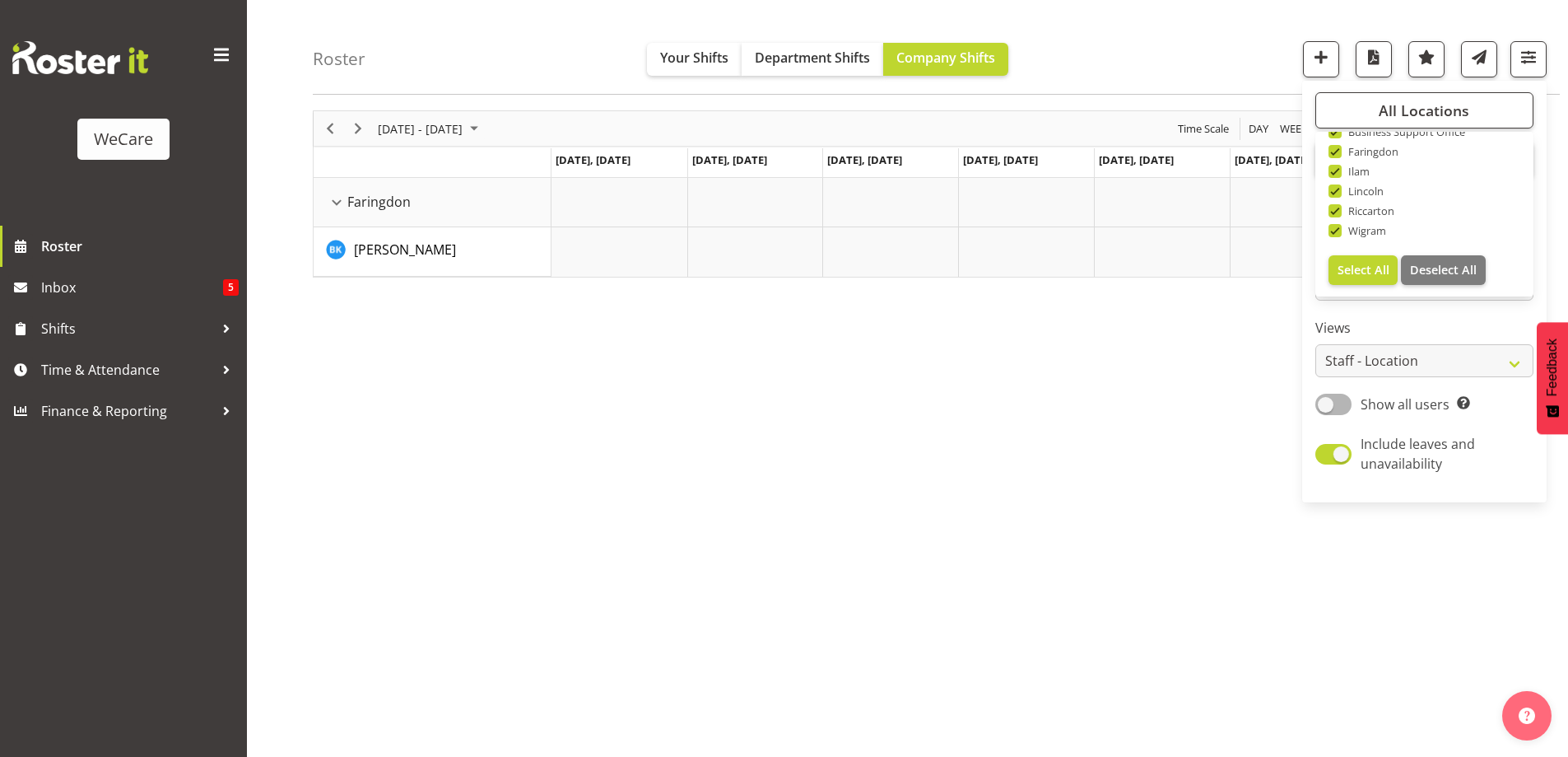
click at [1156, 51] on div "Roster Your Shifts Department Shifts Company Shifts All Locations Clear Busines…" at bounding box center [935, 47] width 1247 height 95
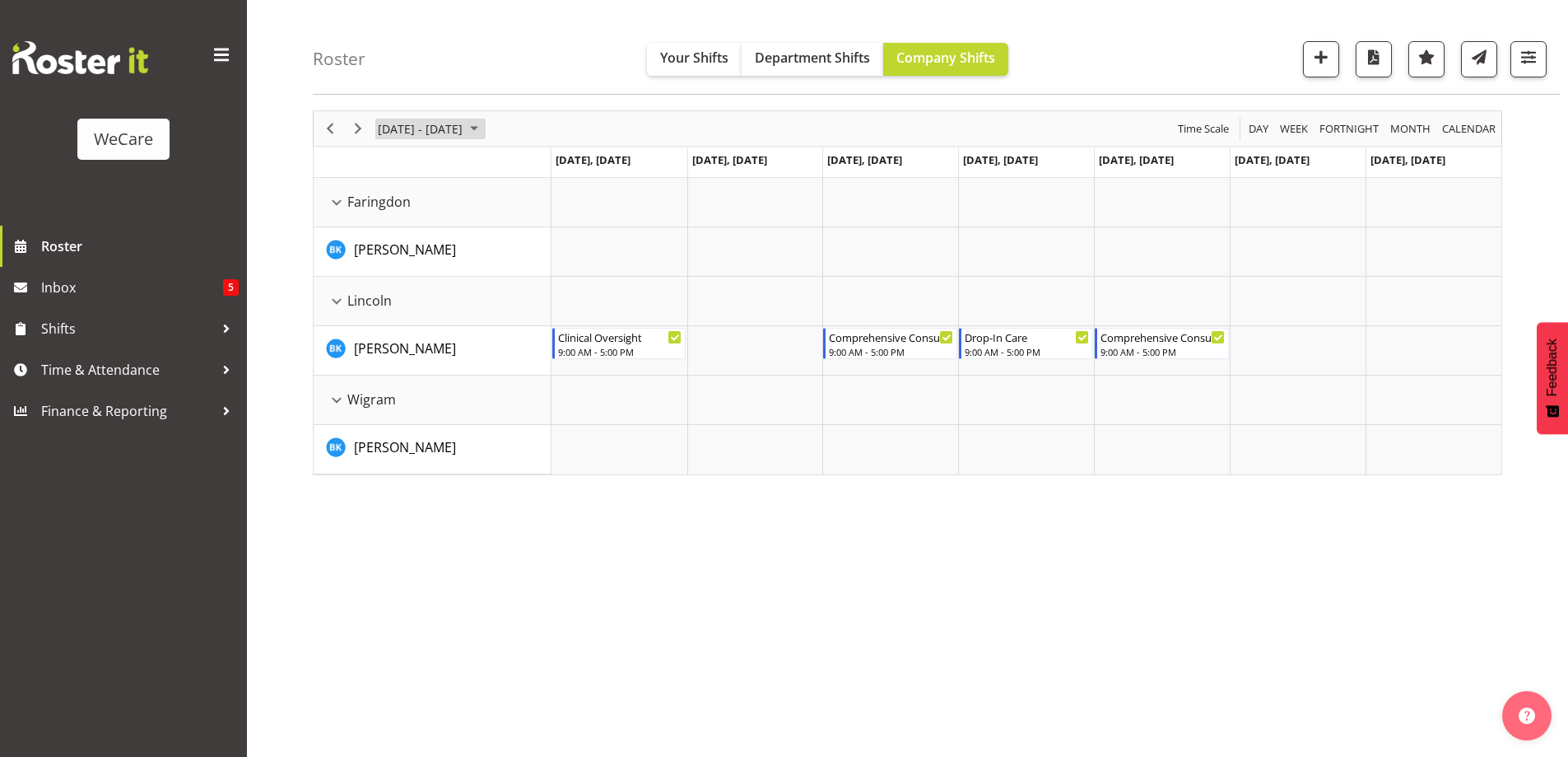
click at [397, 127] on span "[DATE] - [DATE]" at bounding box center [420, 129] width 88 height 21
click at [546, 169] on span "next month" at bounding box center [551, 169] width 29 height 30
click at [393, 219] on span "1" at bounding box center [396, 227] width 25 height 25
click at [464, 124] on span "[DATE] - [DATE]" at bounding box center [420, 129] width 88 height 21
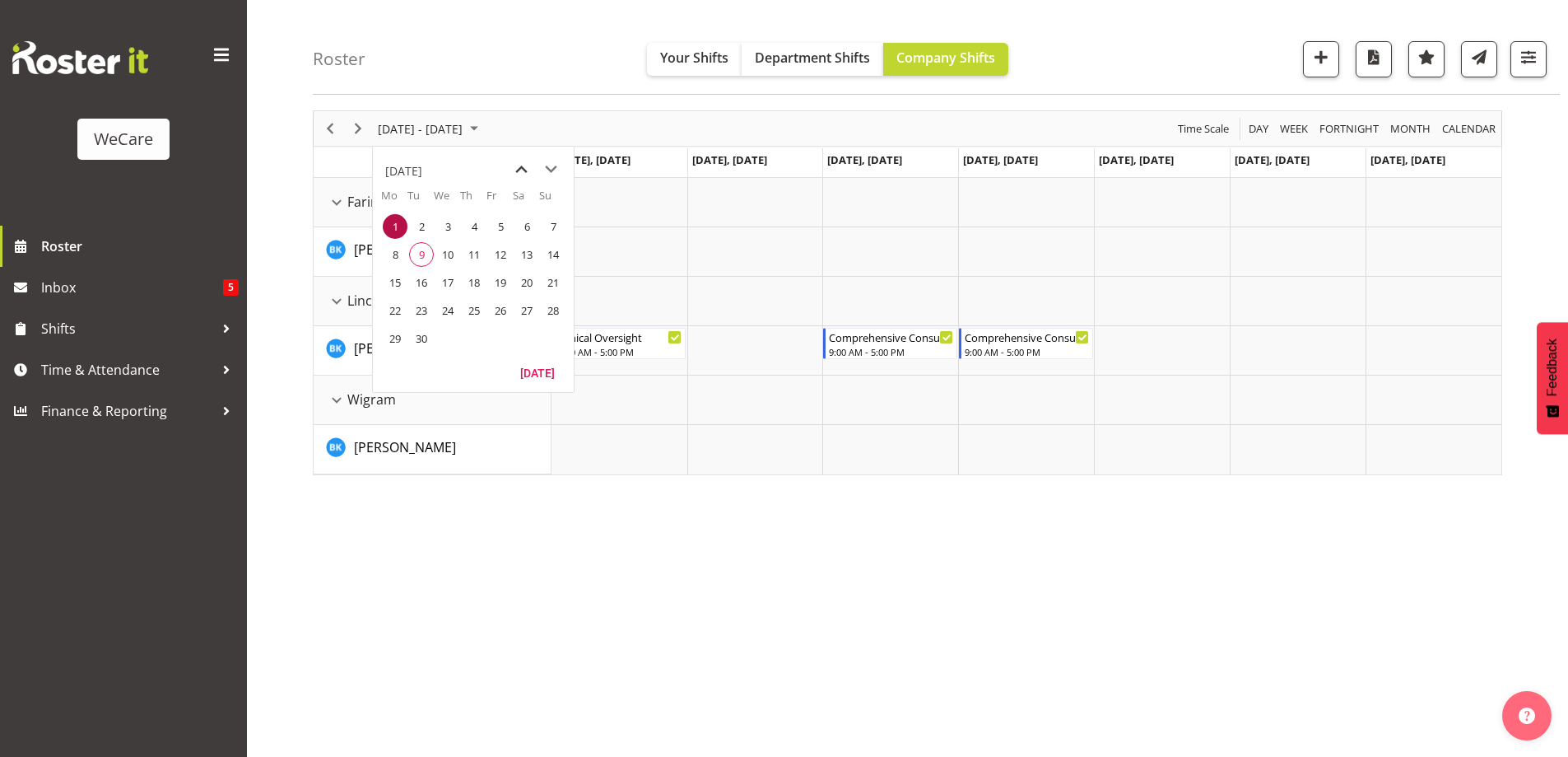
click at [516, 173] on span "previous month" at bounding box center [522, 169] width 29 height 30
click at [524, 173] on span "previous month" at bounding box center [522, 169] width 29 height 30
click at [557, 166] on span "next month" at bounding box center [551, 169] width 29 height 30
click at [556, 225] on span "7" at bounding box center [553, 227] width 25 height 25
click at [1520, 64] on span "button" at bounding box center [1529, 56] width 21 height 21
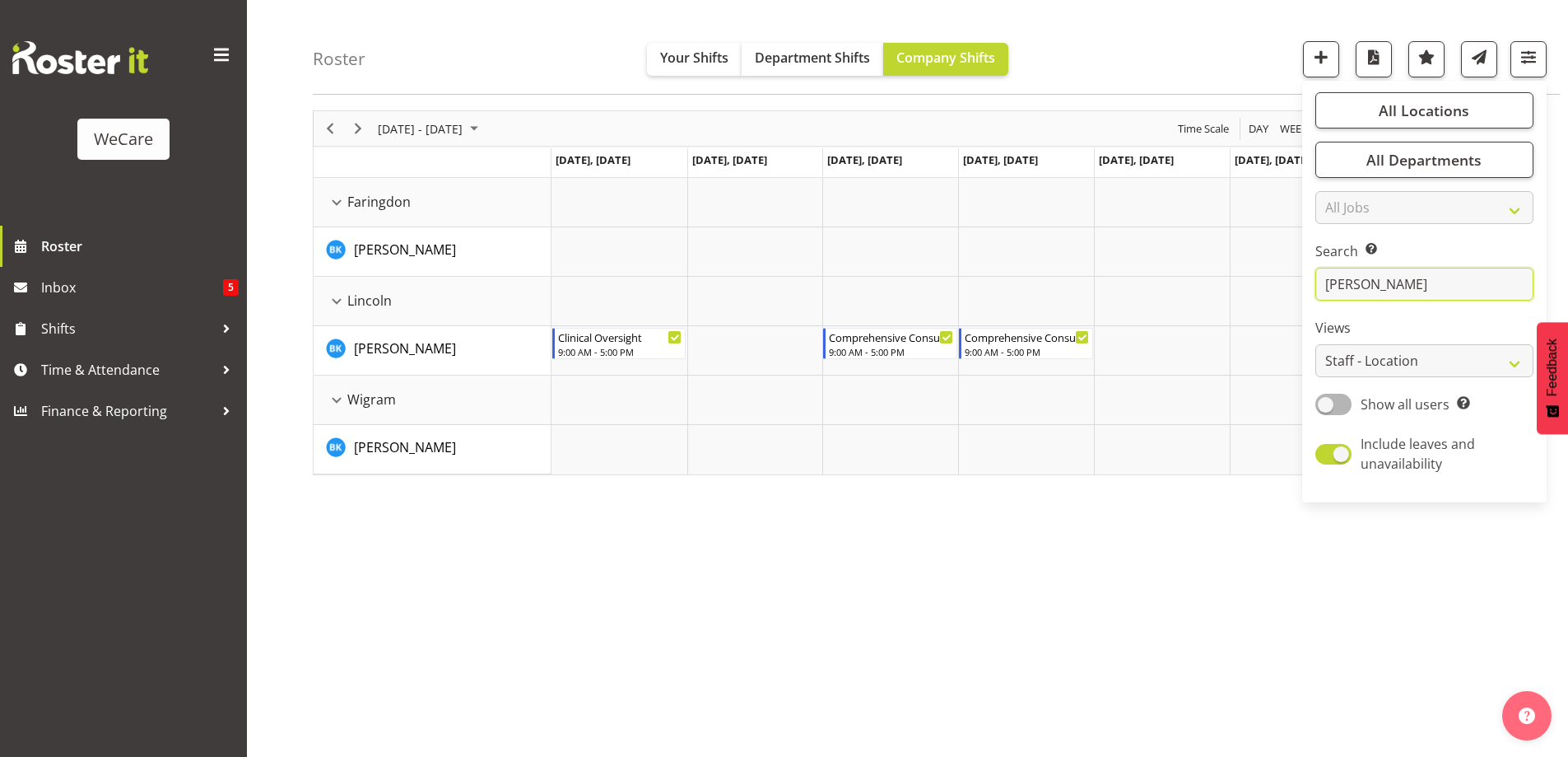
click at [1388, 278] on input "[PERSON_NAME]" at bounding box center [1425, 284] width 218 height 32
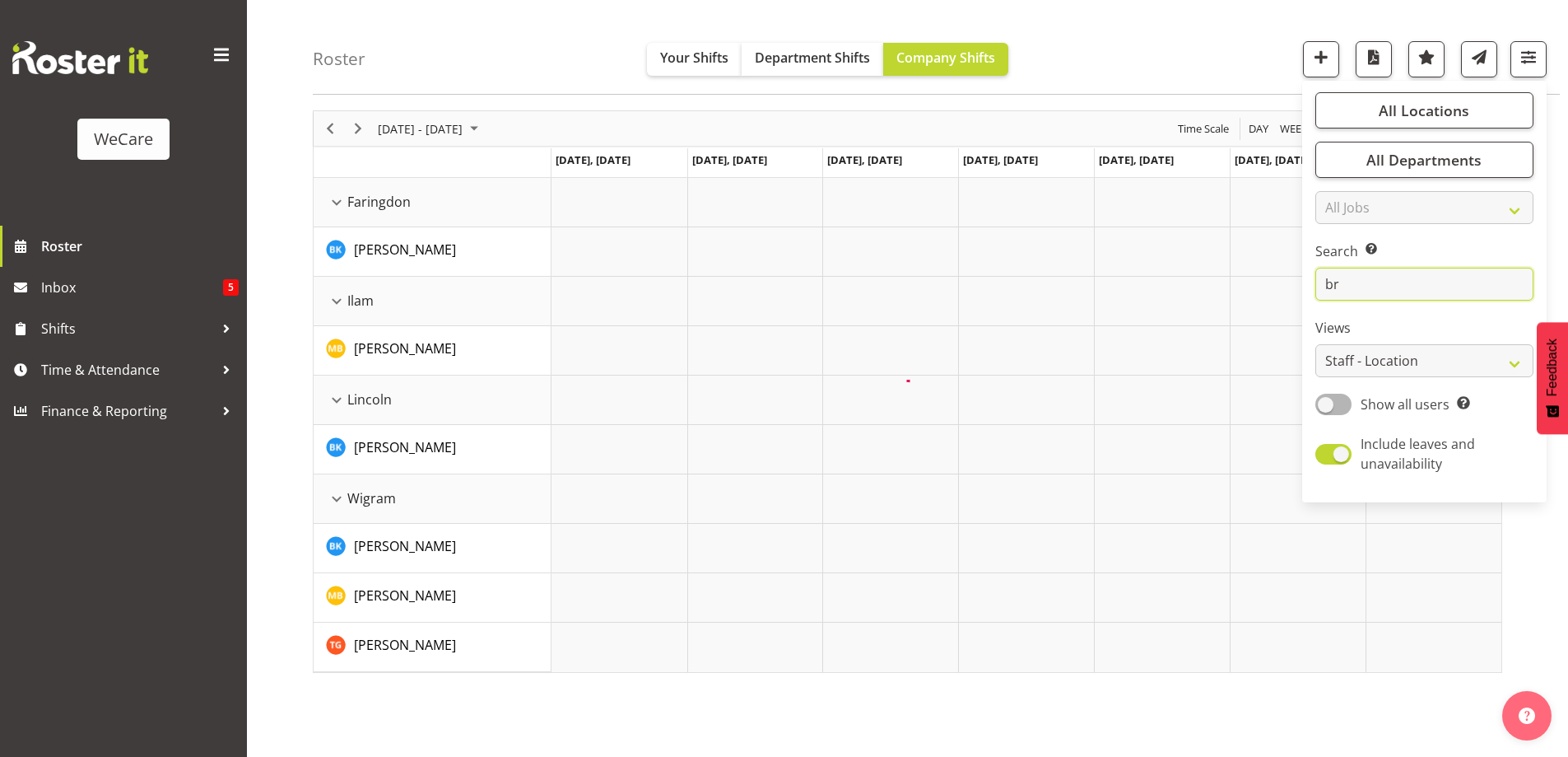
type input "b"
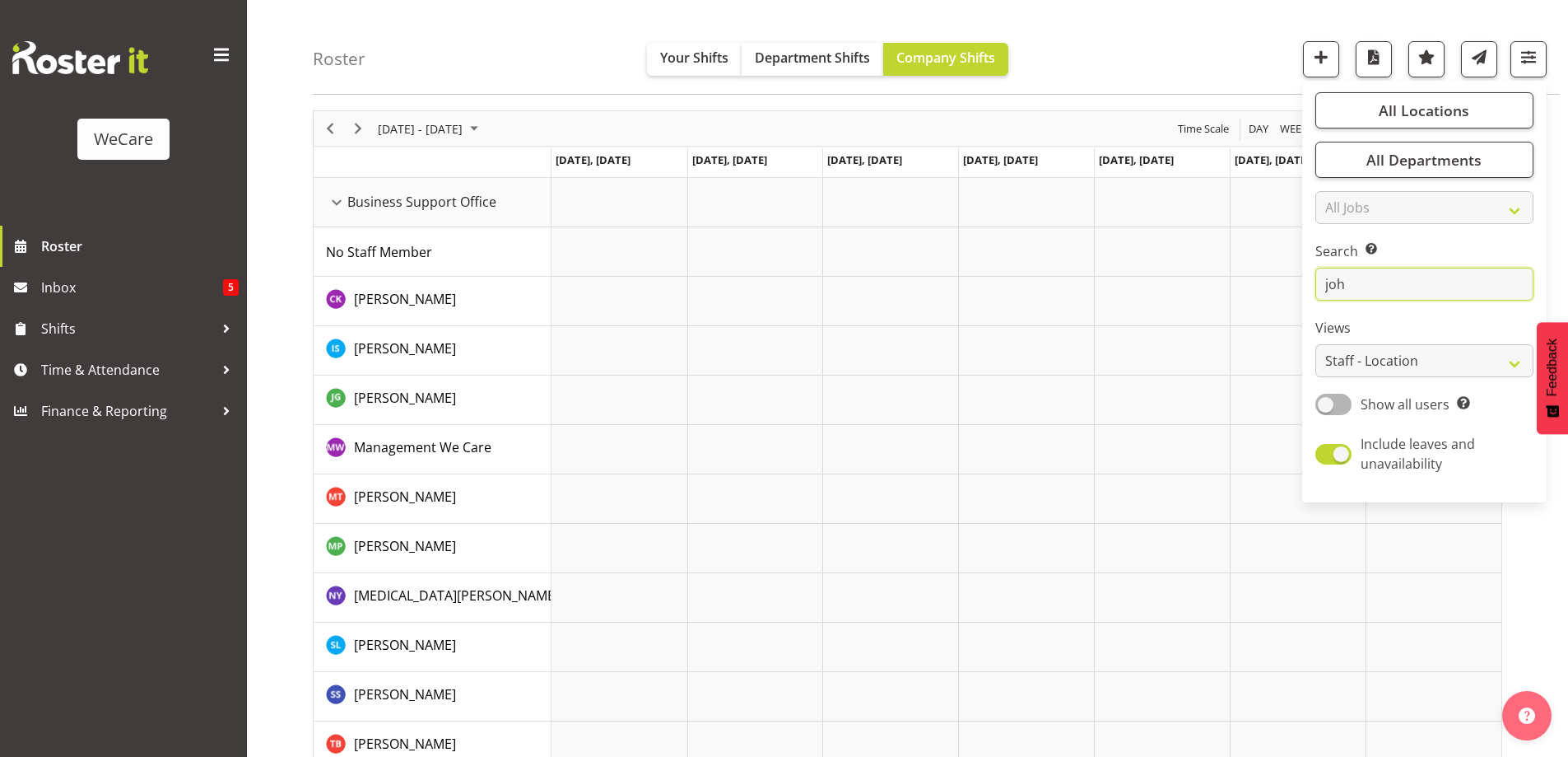
type input "[PERSON_NAME]"
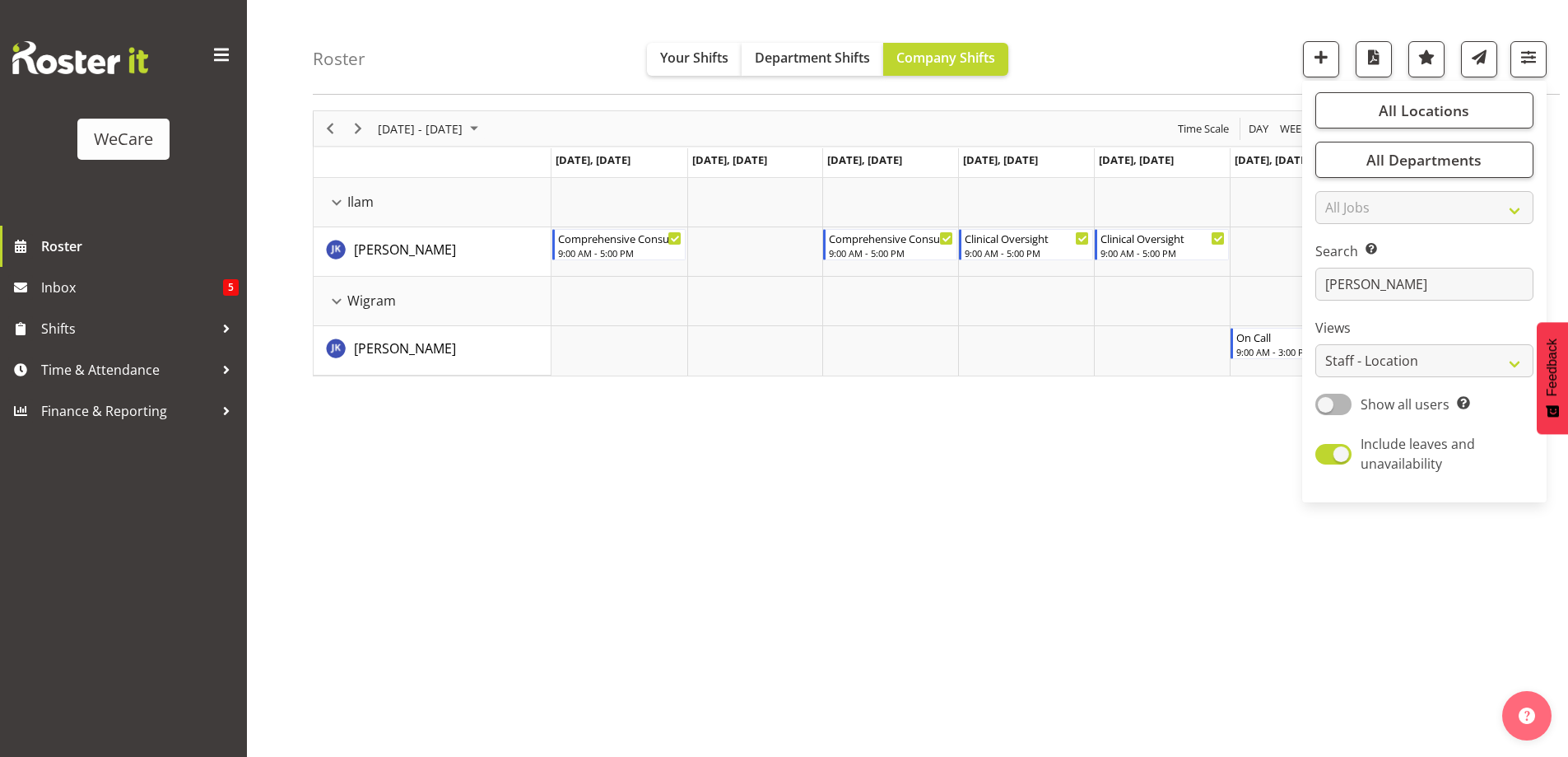
click at [745, 545] on div "[DATE] - [DATE] [DATE] Day Week Fortnight Month calendar Month Agenda Time Scal…" at bounding box center [940, 427] width 1256 height 659
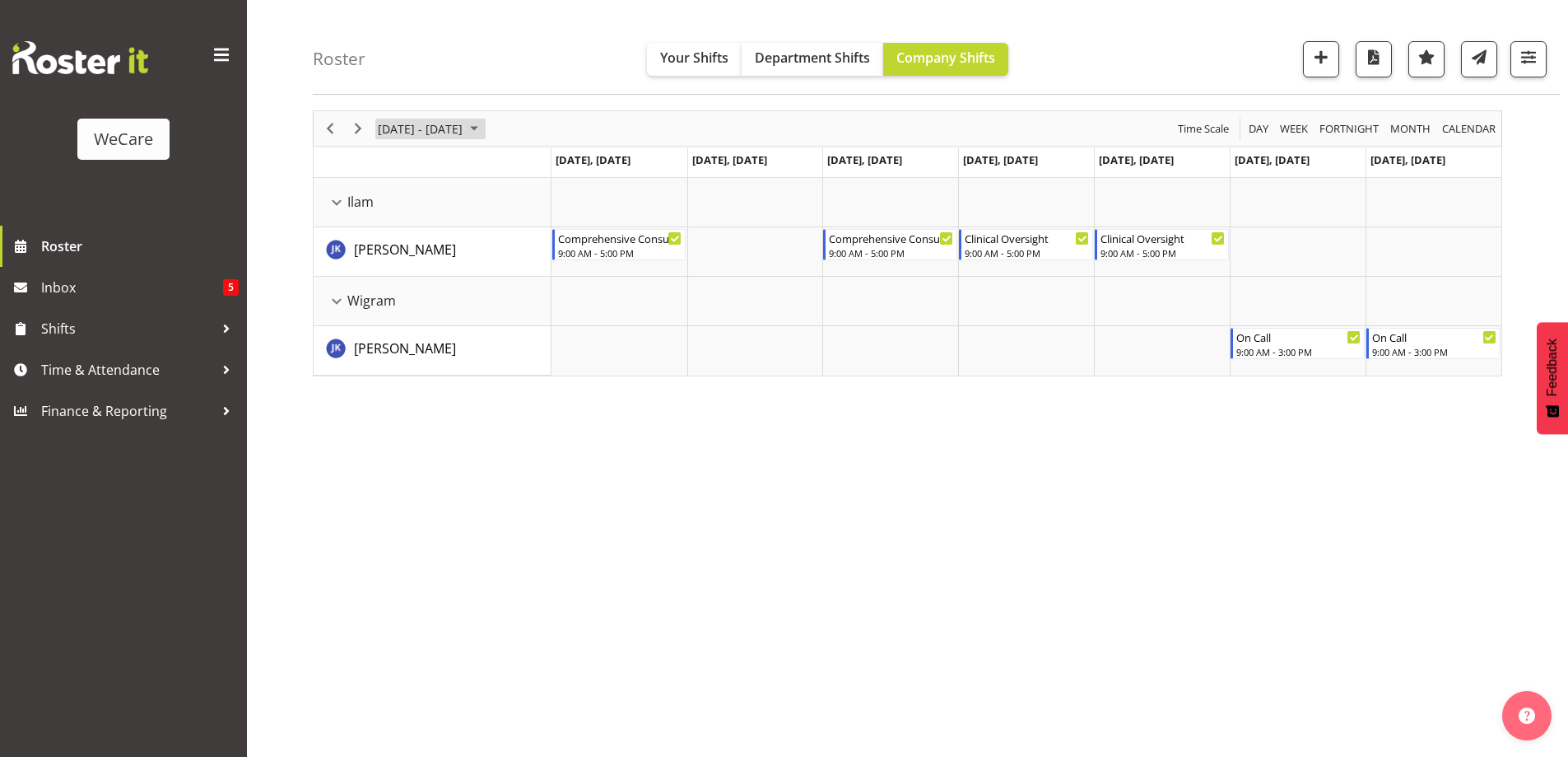
click at [437, 128] on span "[DATE] - [DATE]" at bounding box center [420, 129] width 88 height 21
click at [521, 169] on span "previous month" at bounding box center [522, 169] width 29 height 30
click at [397, 336] on span "25" at bounding box center [396, 338] width 25 height 25
click at [444, 124] on span "[DATE] - [DATE]" at bounding box center [420, 129] width 88 height 21
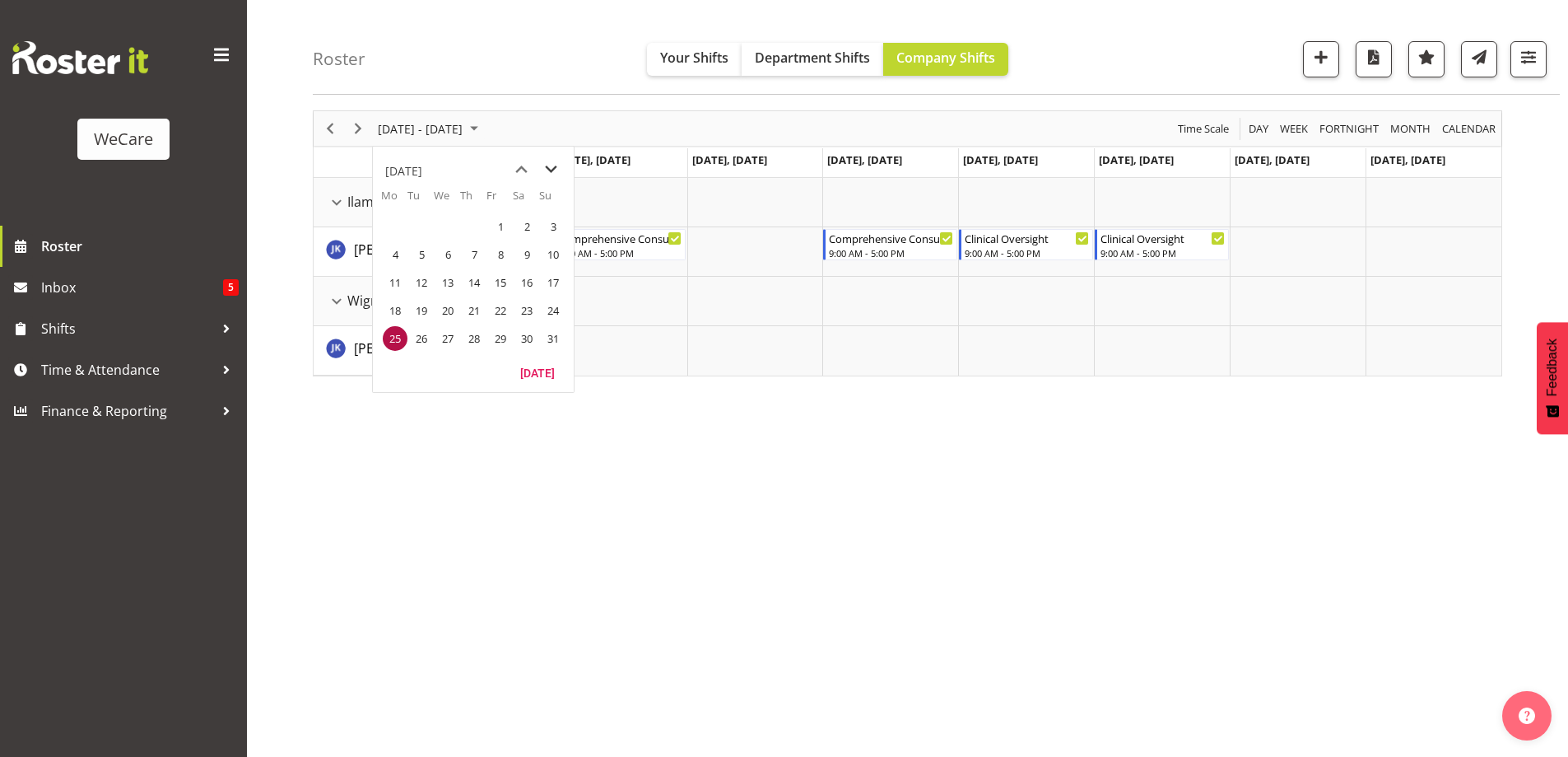
click at [552, 168] on span "next month" at bounding box center [551, 169] width 29 height 30
click at [401, 231] on span "1" at bounding box center [396, 227] width 25 height 25
